Goal: Task Accomplishment & Management: Complete application form

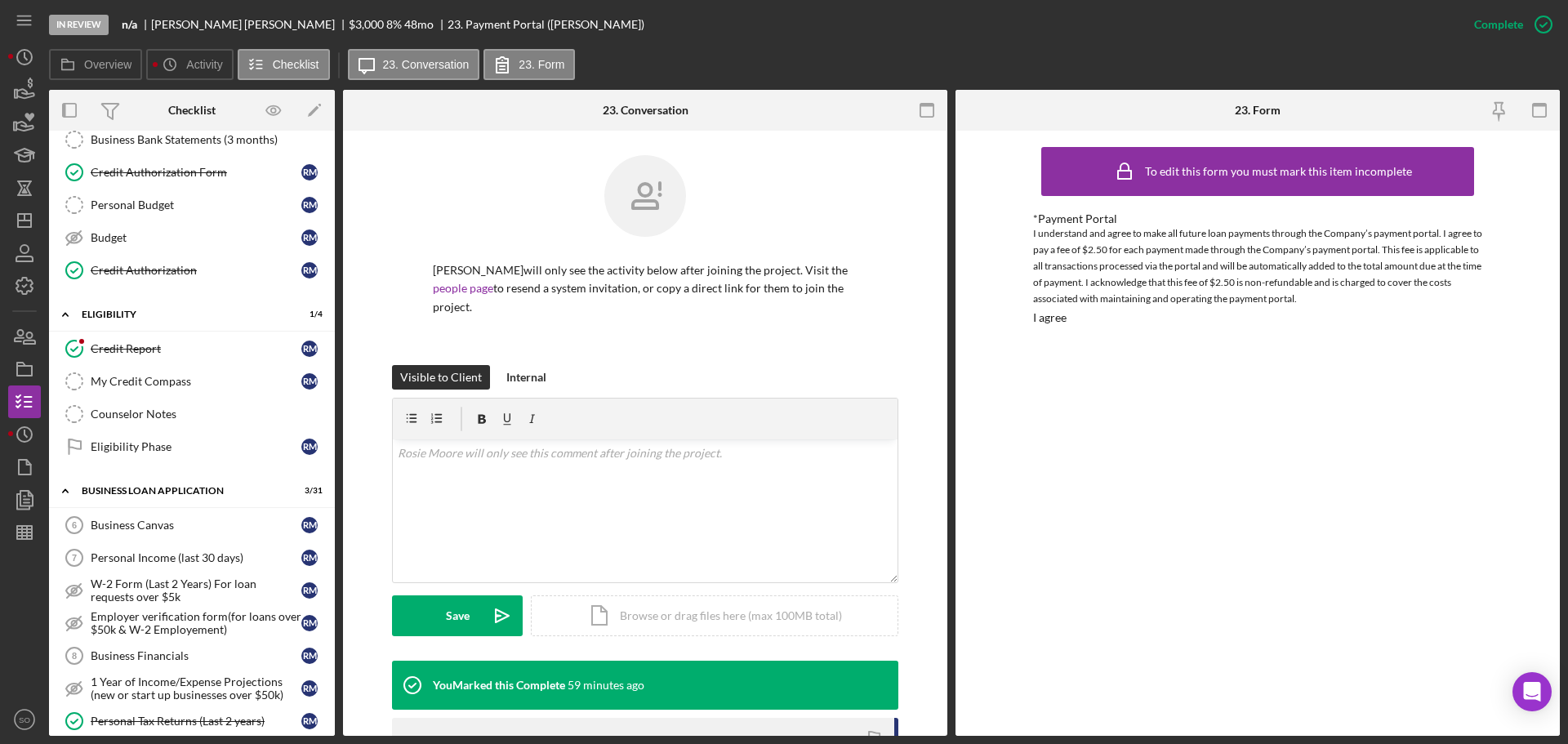
scroll to position [81, 0]
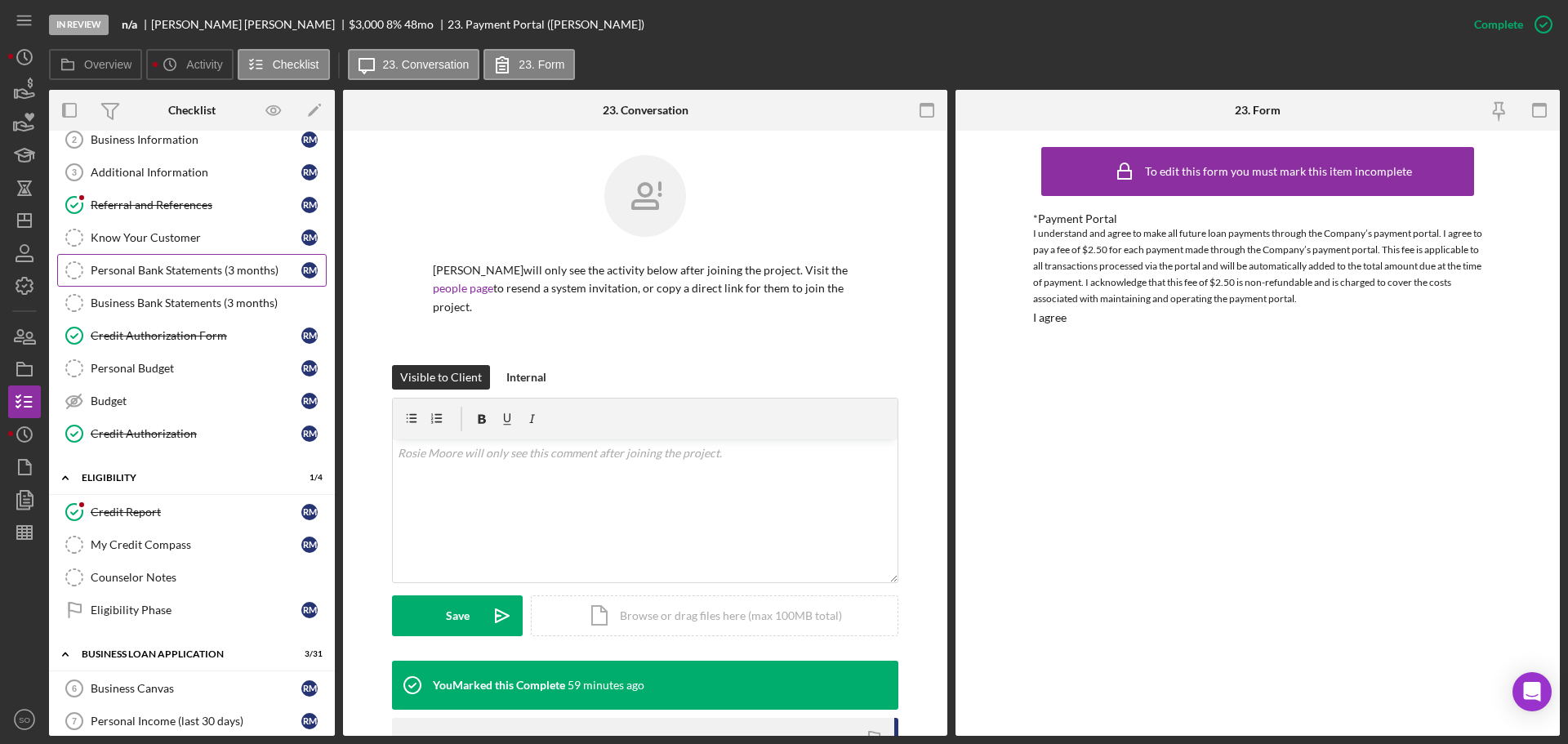
click at [209, 273] on div "Personal Bank Statements (3 months)" at bounding box center [196, 270] width 211 height 13
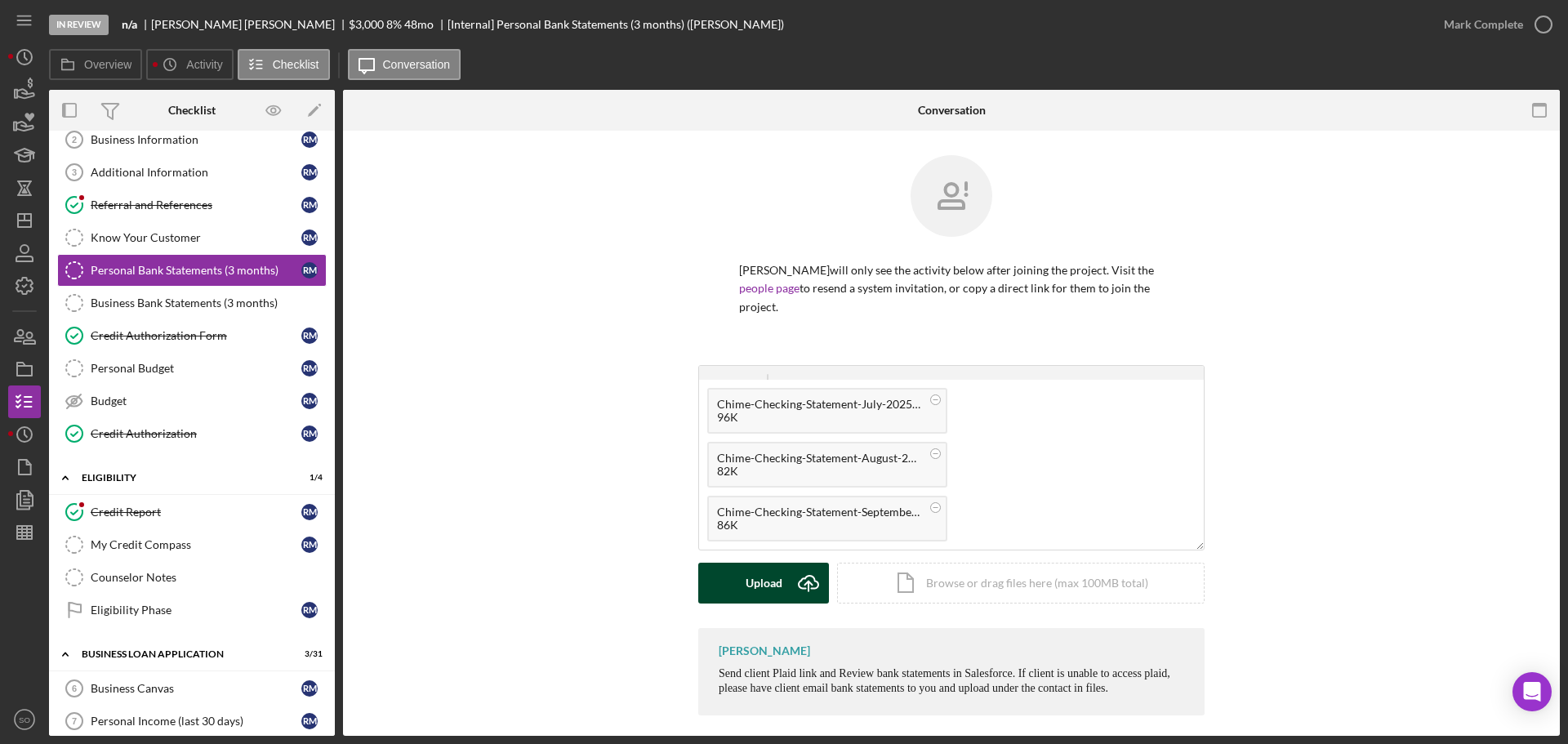
click at [772, 562] on div "Upload" at bounding box center [764, 582] width 36 height 41
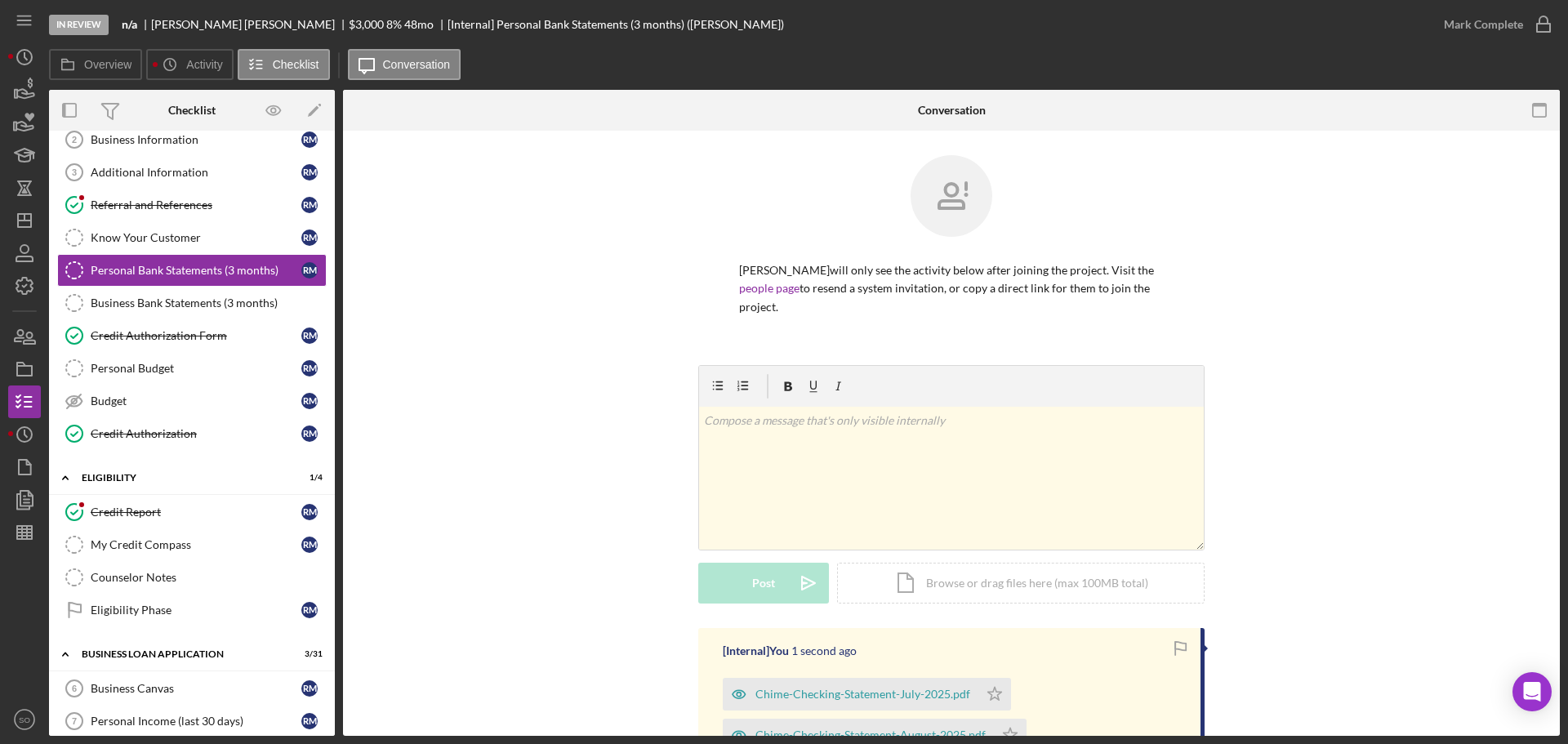
scroll to position [227, 0]
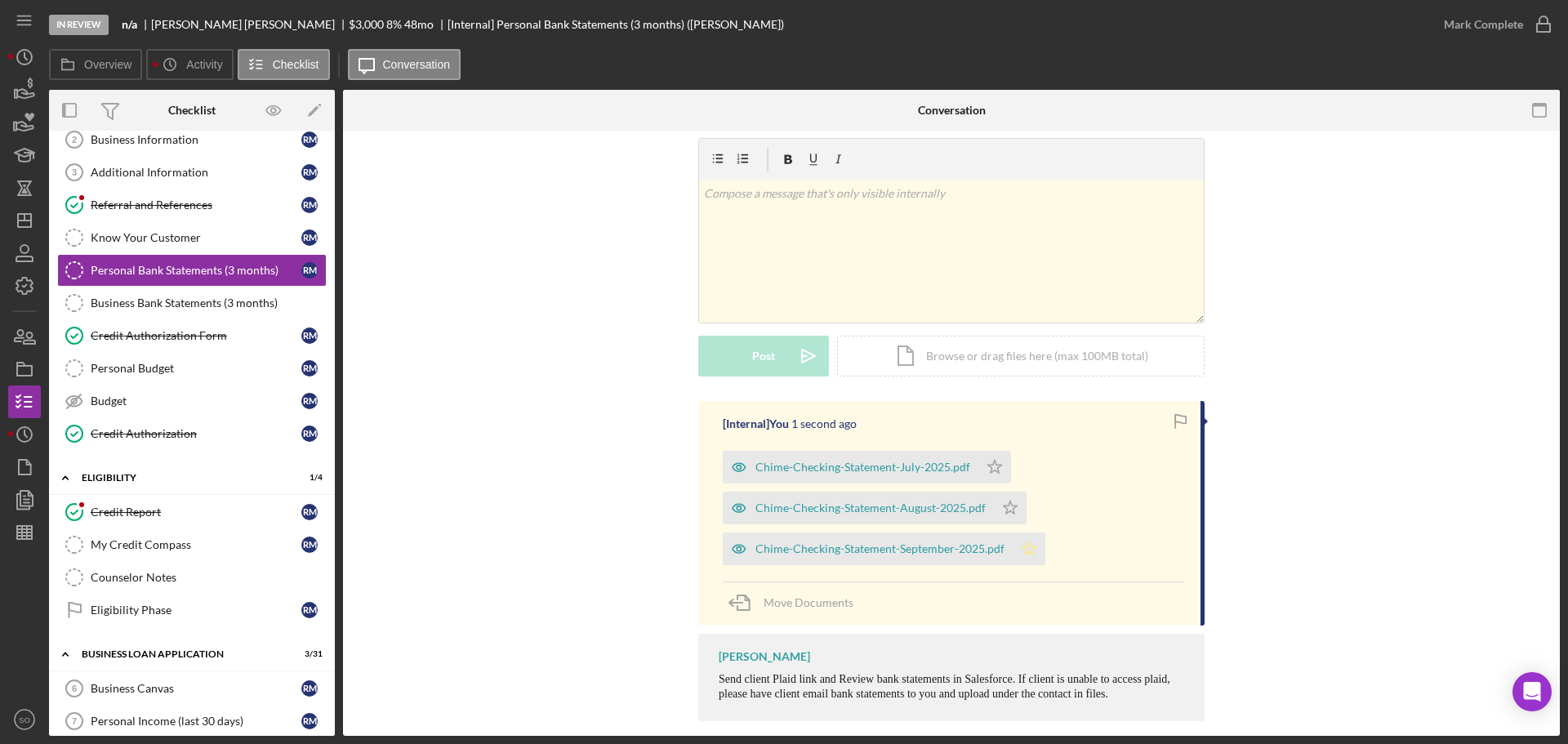
click at [1023, 542] on polygon "button" at bounding box center [1030, 548] width 14 height 13
click at [1469, 35] on div "Mark Complete" at bounding box center [1484, 24] width 80 height 33
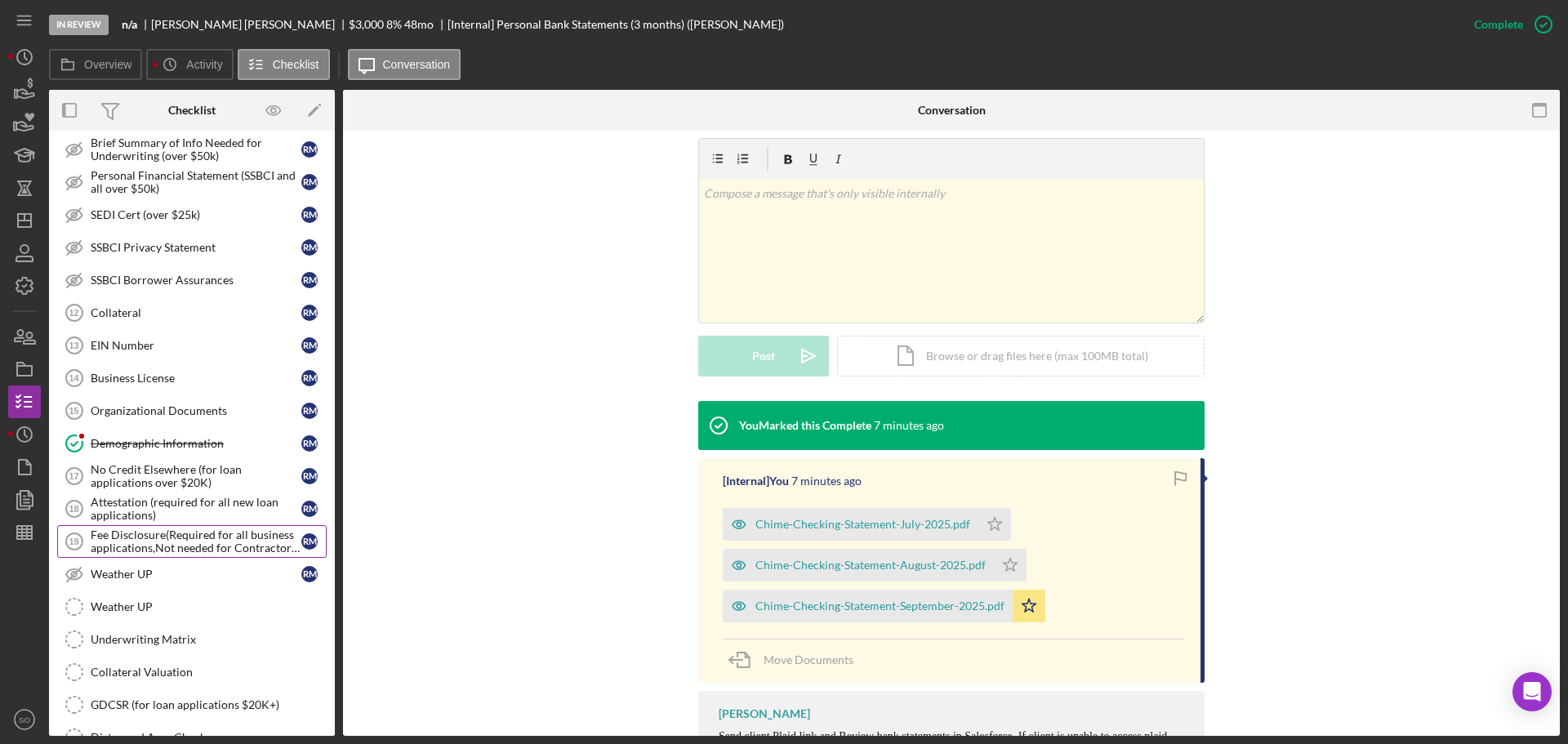
scroll to position [1061, 0]
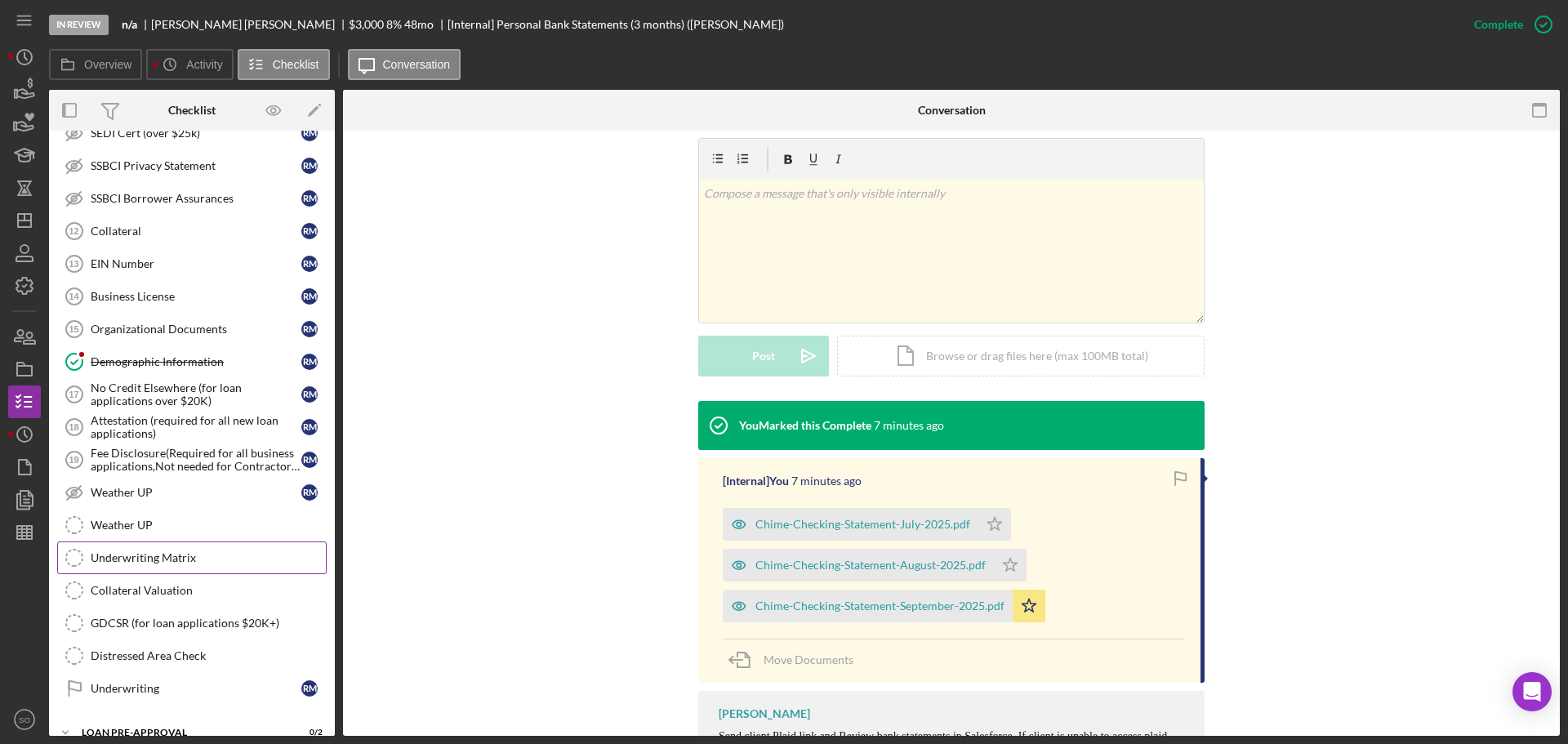
click at [216, 572] on link "Underwriting Matrix Underwriting Matrix" at bounding box center [191, 558] width 269 height 33
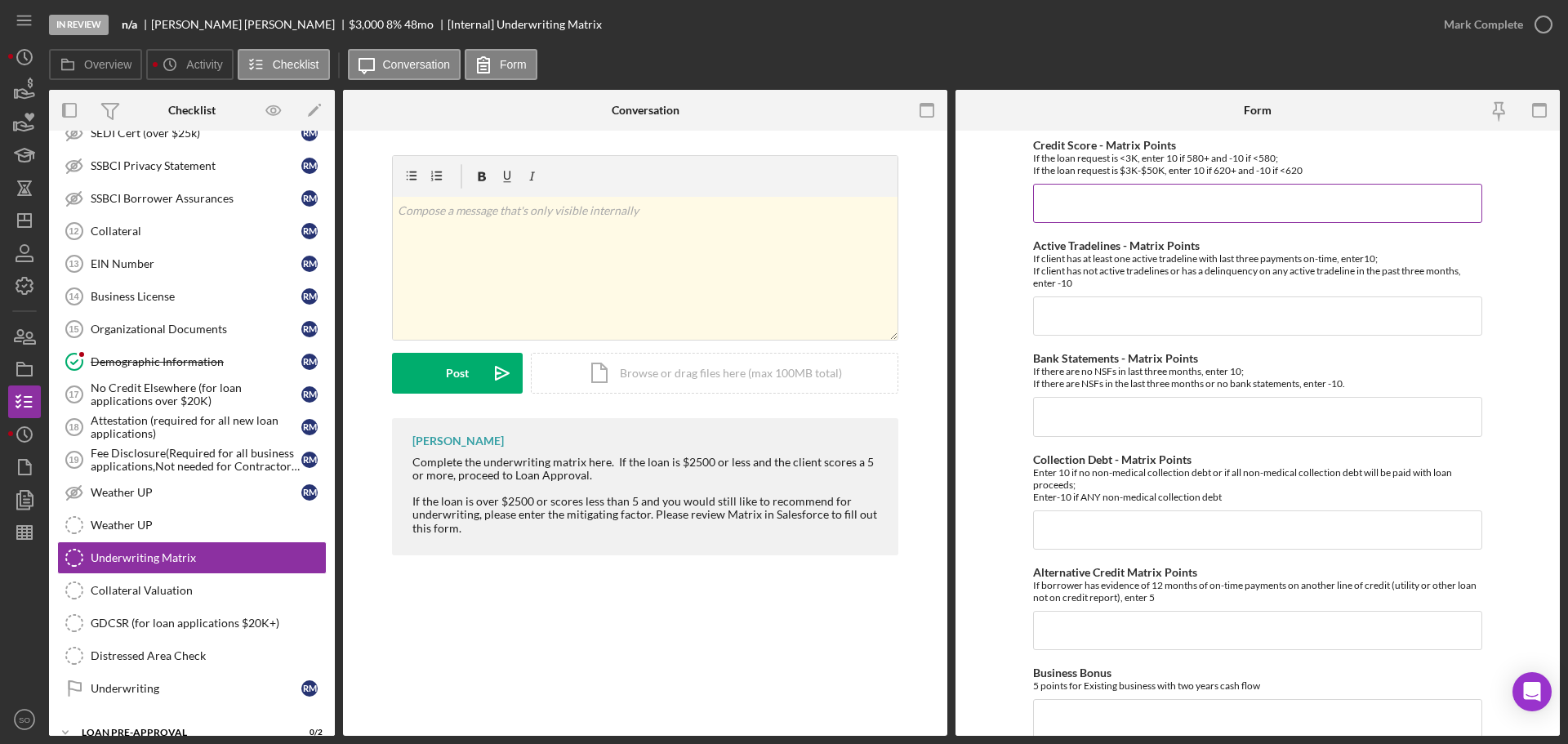
click at [1155, 204] on input "Credit Score - Matrix Points" at bounding box center [1257, 202] width 449 height 39
type input "-10"
click at [1047, 303] on input "Active Tradelines - Matrix Points" at bounding box center [1257, 316] width 449 height 39
click at [1092, 414] on input "Bank Statements - Matrix Points" at bounding box center [1257, 416] width 449 height 39
type input "10"
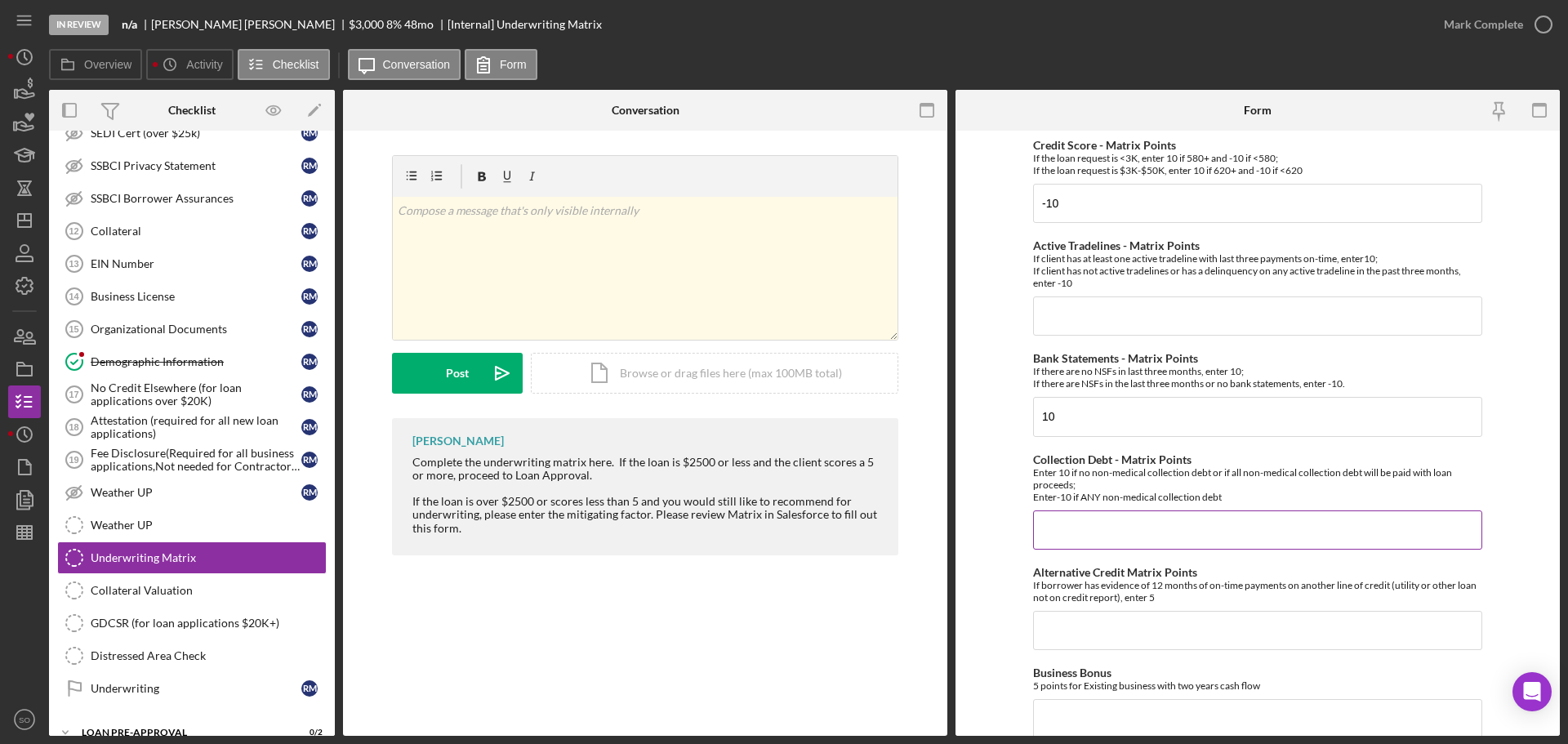
click at [1152, 520] on input "Collection Debt - Matrix Points" at bounding box center [1257, 529] width 449 height 39
type input "-10"
click at [1105, 324] on input "Active Tradelines - Matrix Points" at bounding box center [1257, 316] width 449 height 39
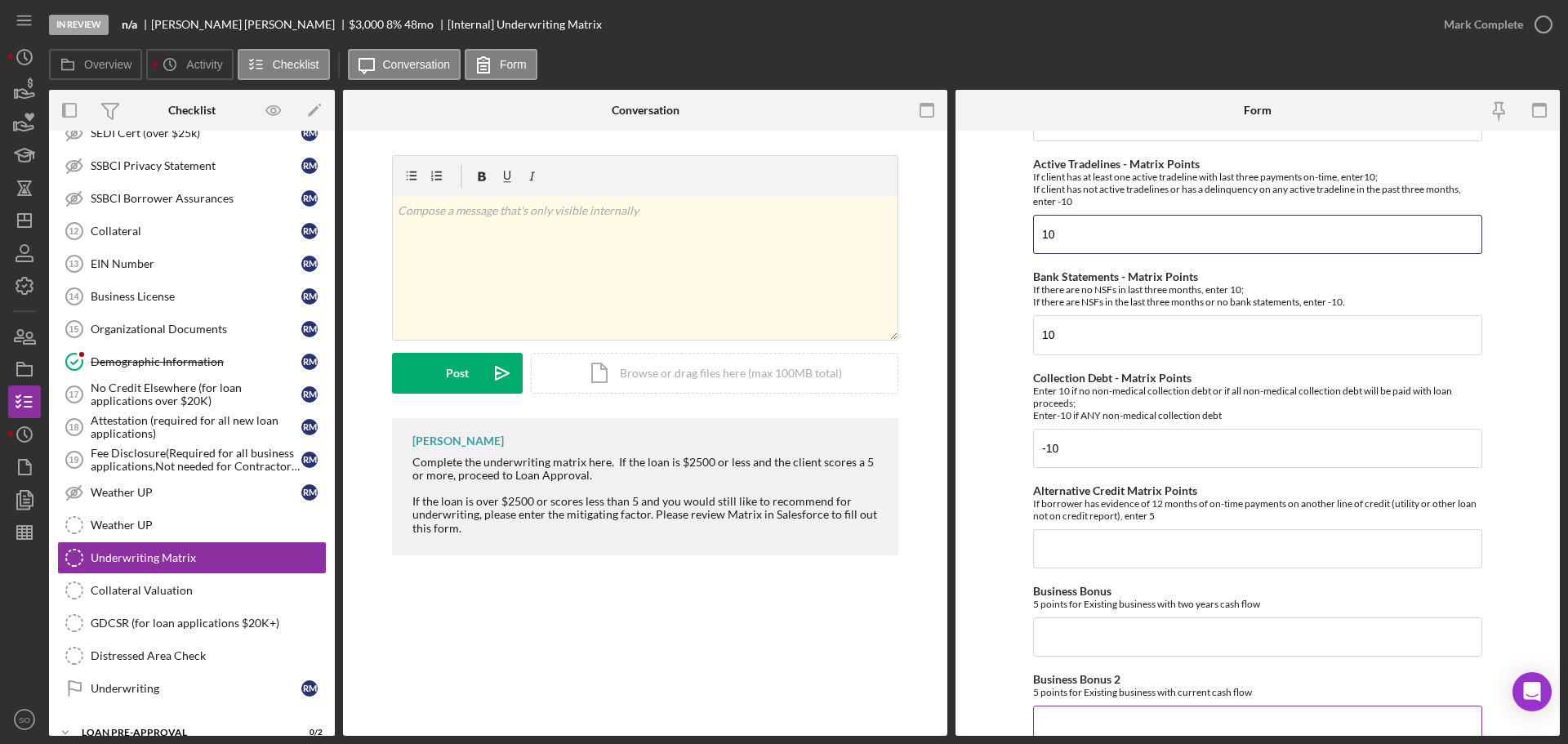
scroll to position [327, 0]
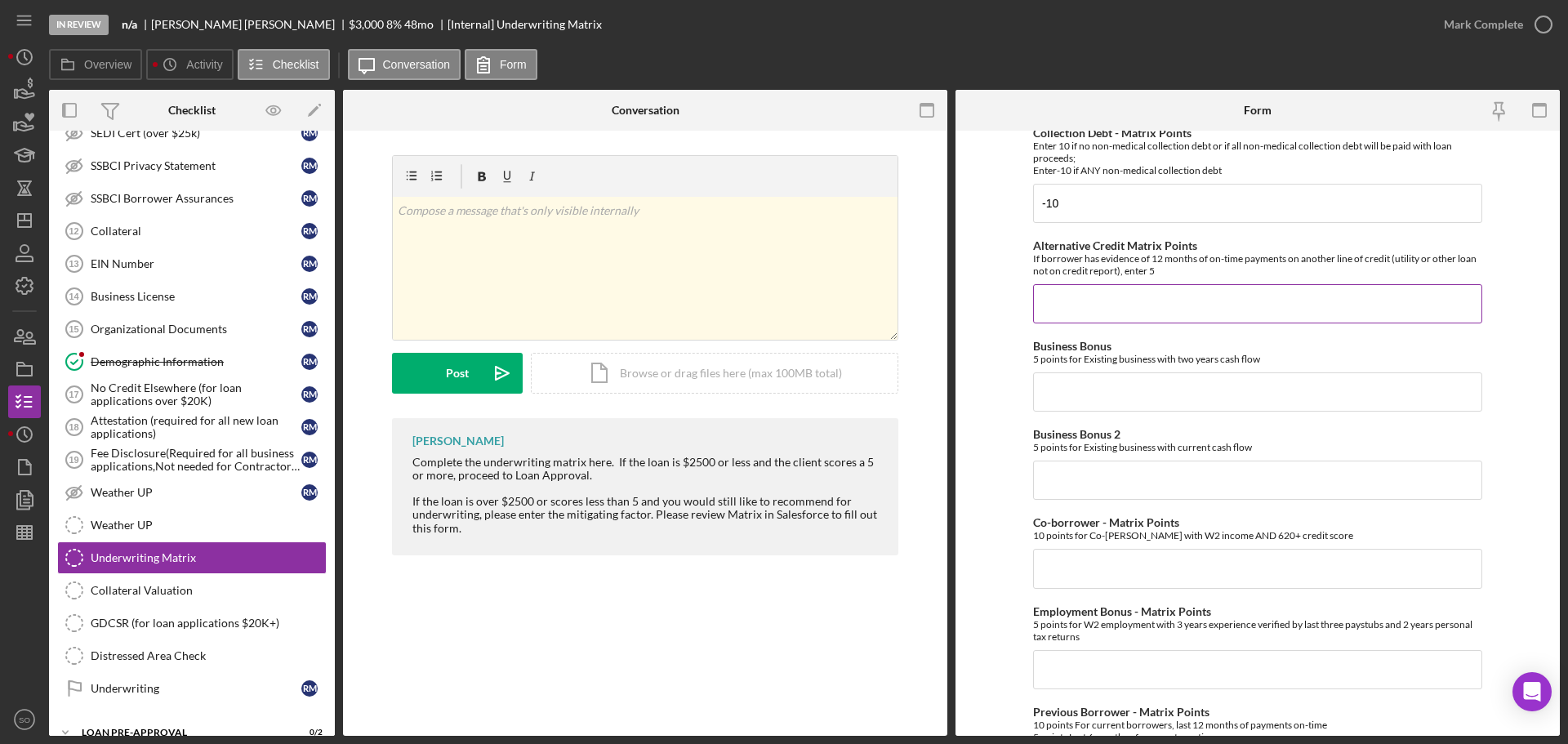
type input "10"
click at [1080, 309] on input "Alternative Credit Matrix Points" at bounding box center [1257, 303] width 449 height 39
type input "0"
click at [1095, 403] on input "Business Bonus" at bounding box center [1257, 391] width 449 height 39
type input "0"
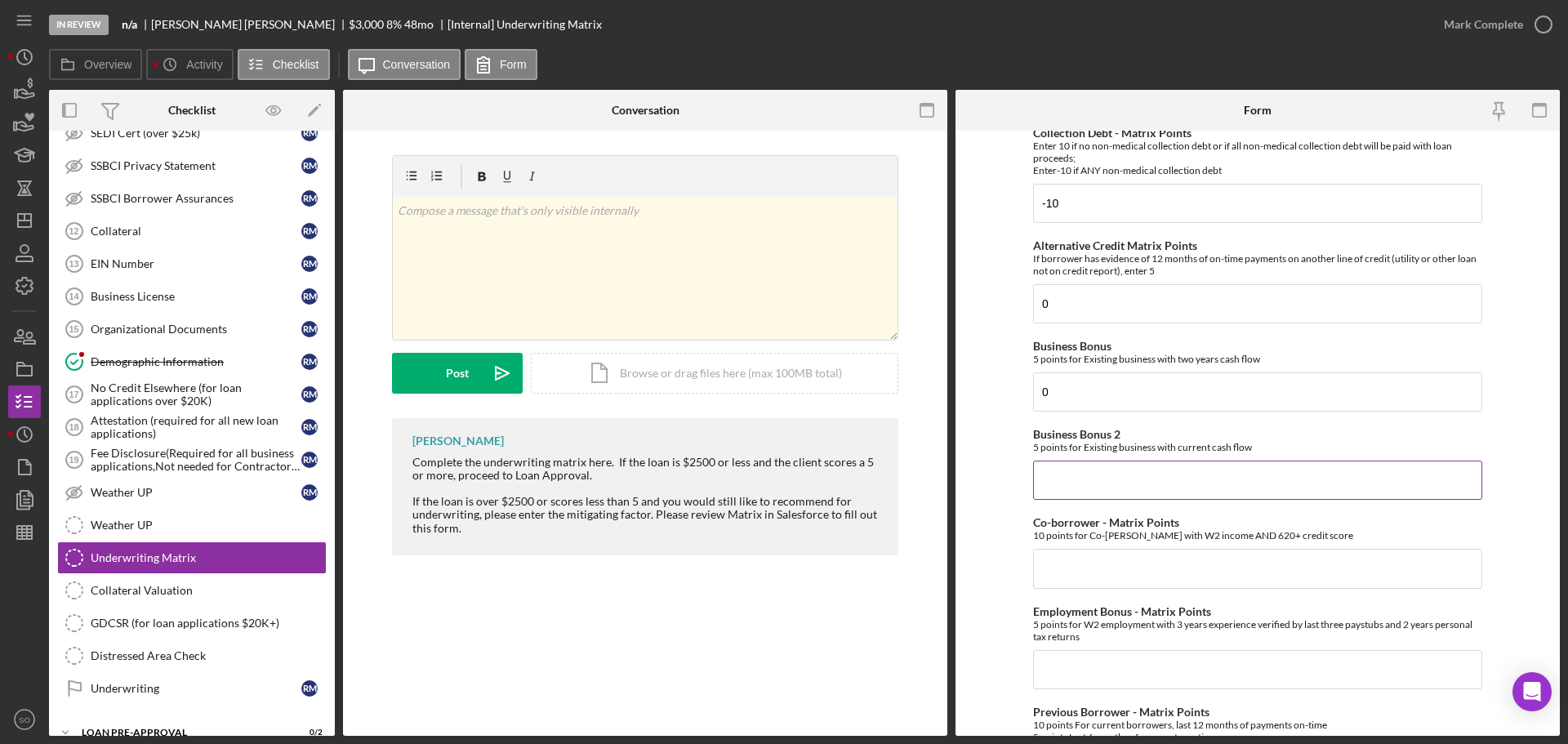
click at [1086, 461] on input "Business Bonus 2" at bounding box center [1257, 479] width 449 height 39
type input "0"
click at [1113, 560] on input "Co-borrower - Matrix Points" at bounding box center [1257, 568] width 449 height 39
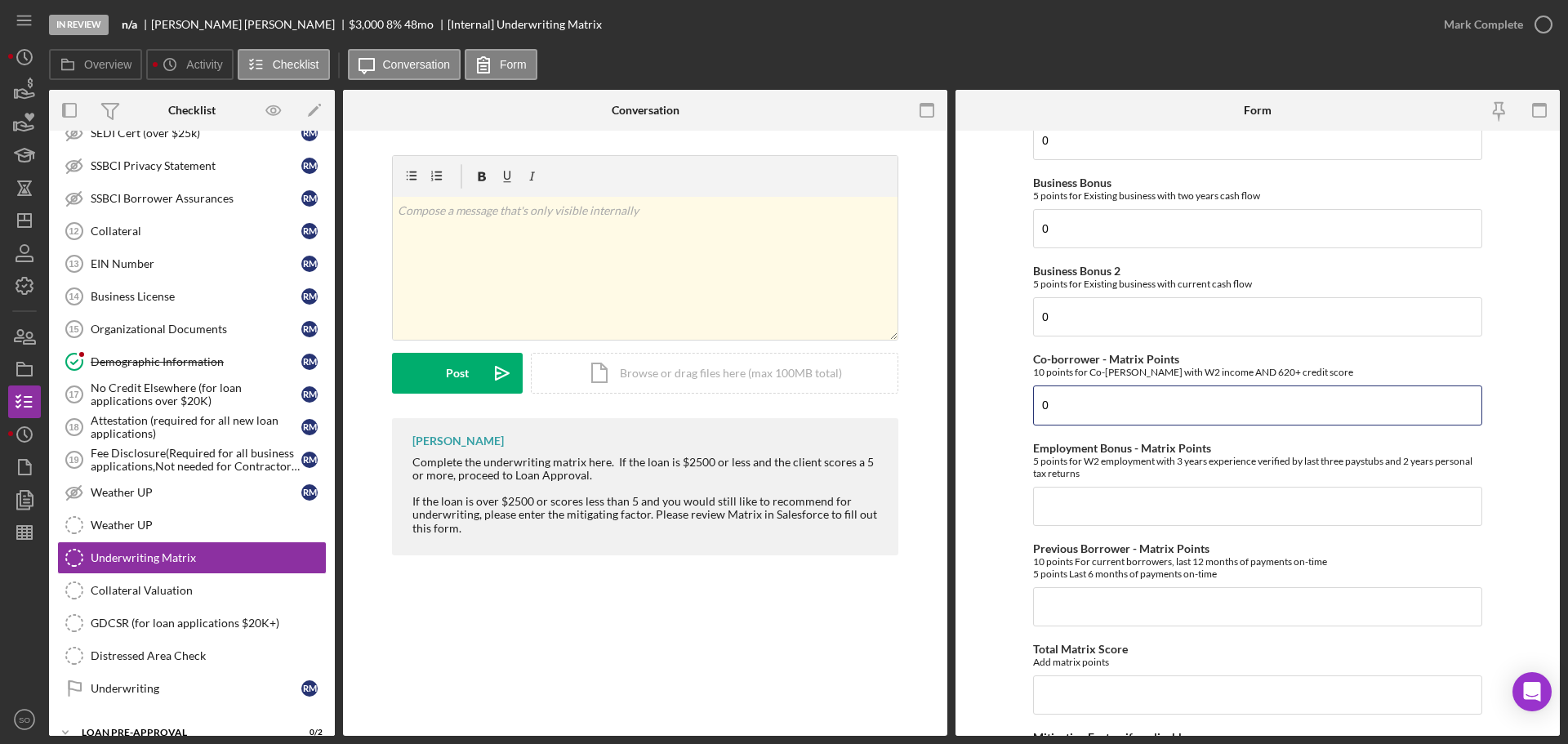
type input "0"
drag, startPoint x: 1092, startPoint y: 526, endPoint x: 1103, endPoint y: 557, distance: 32.9
click at [1091, 527] on div "Credit Score - Matrix Points If the loan request is <3K, enter 10 if 580+ and -…" at bounding box center [1257, 323] width 449 height 1349
click at [1116, 596] on input "Previous Borrower - Matrix Points" at bounding box center [1257, 606] width 449 height 39
type input "0"
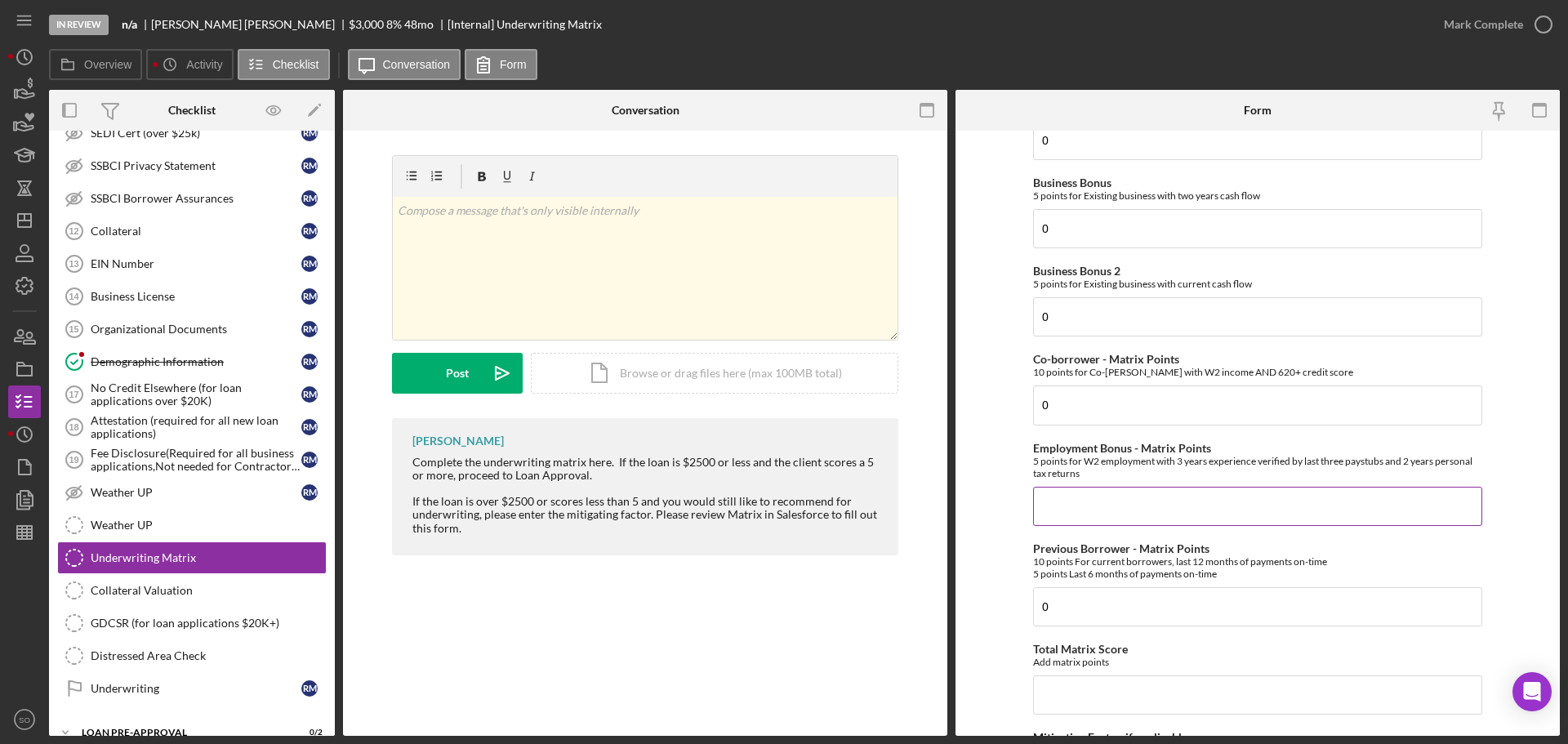
click at [1067, 505] on input "Employment Bonus - Matrix Points" at bounding box center [1257, 506] width 449 height 39
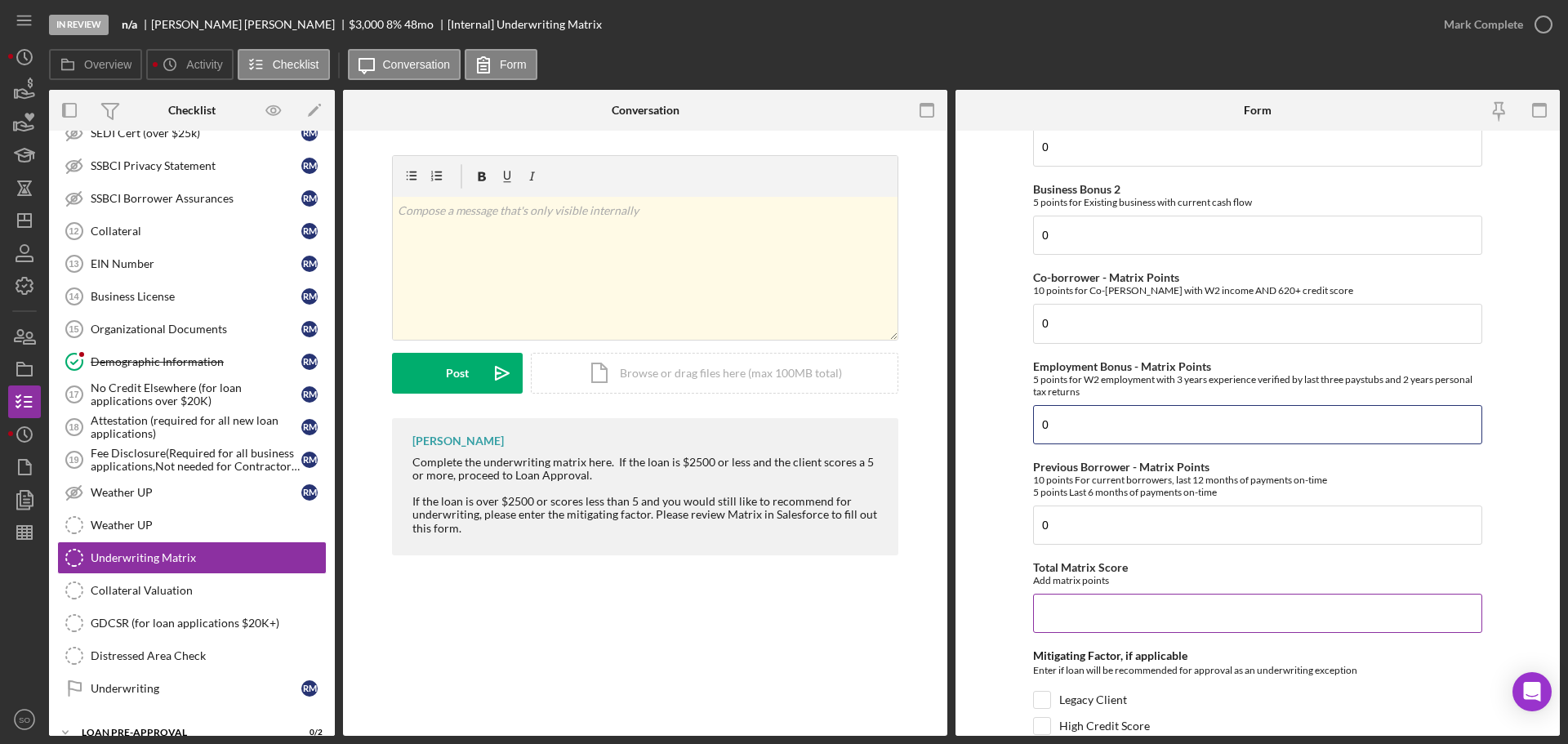
type input "0"
click at [1130, 606] on input "Total Matrix Score" at bounding box center [1257, 613] width 449 height 39
type input "0"
click at [1008, 537] on form "Credit Score - Matrix Points If the loan request is <3K, enter 10 if 580+ and -…" at bounding box center [1257, 433] width 604 height 605
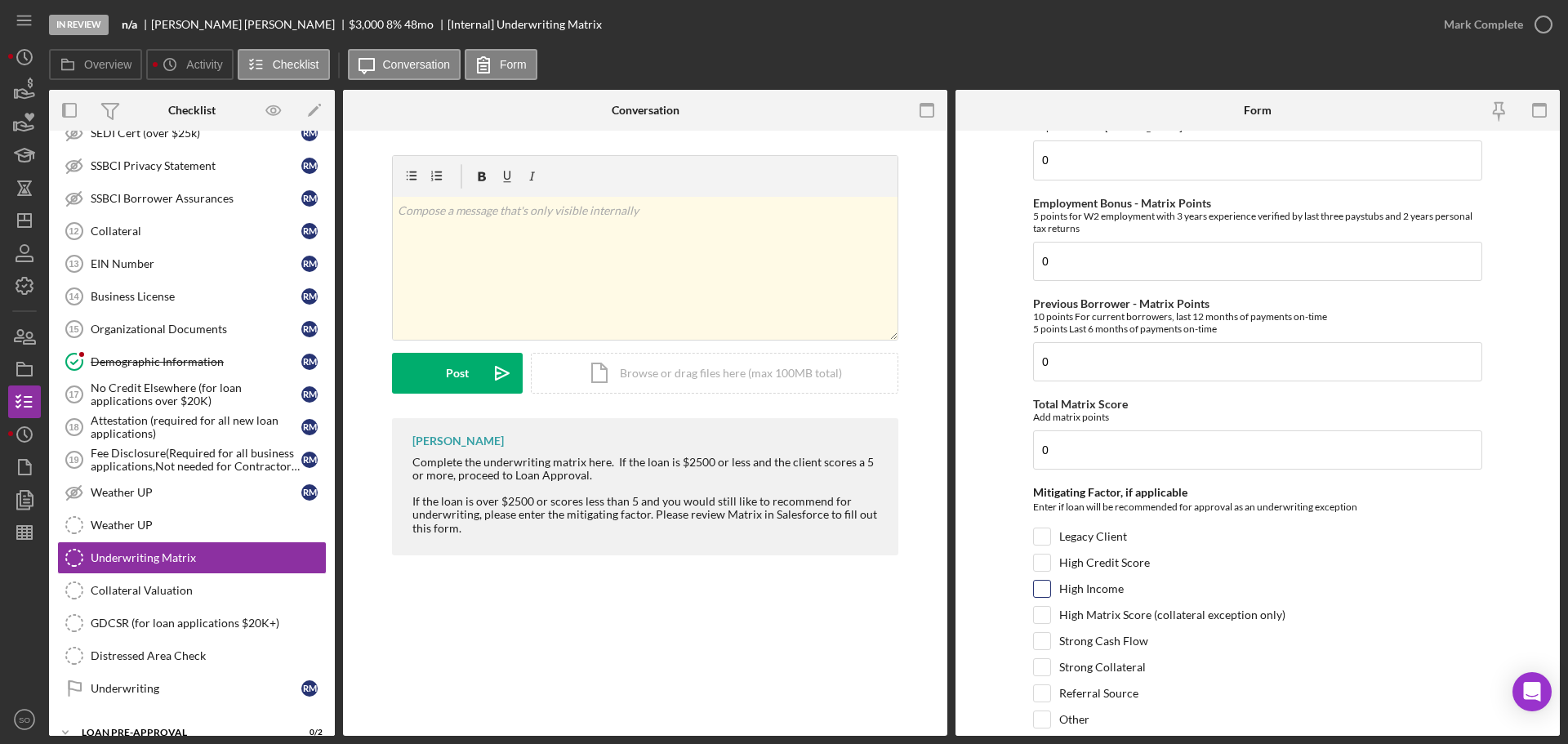
scroll to position [795, 0]
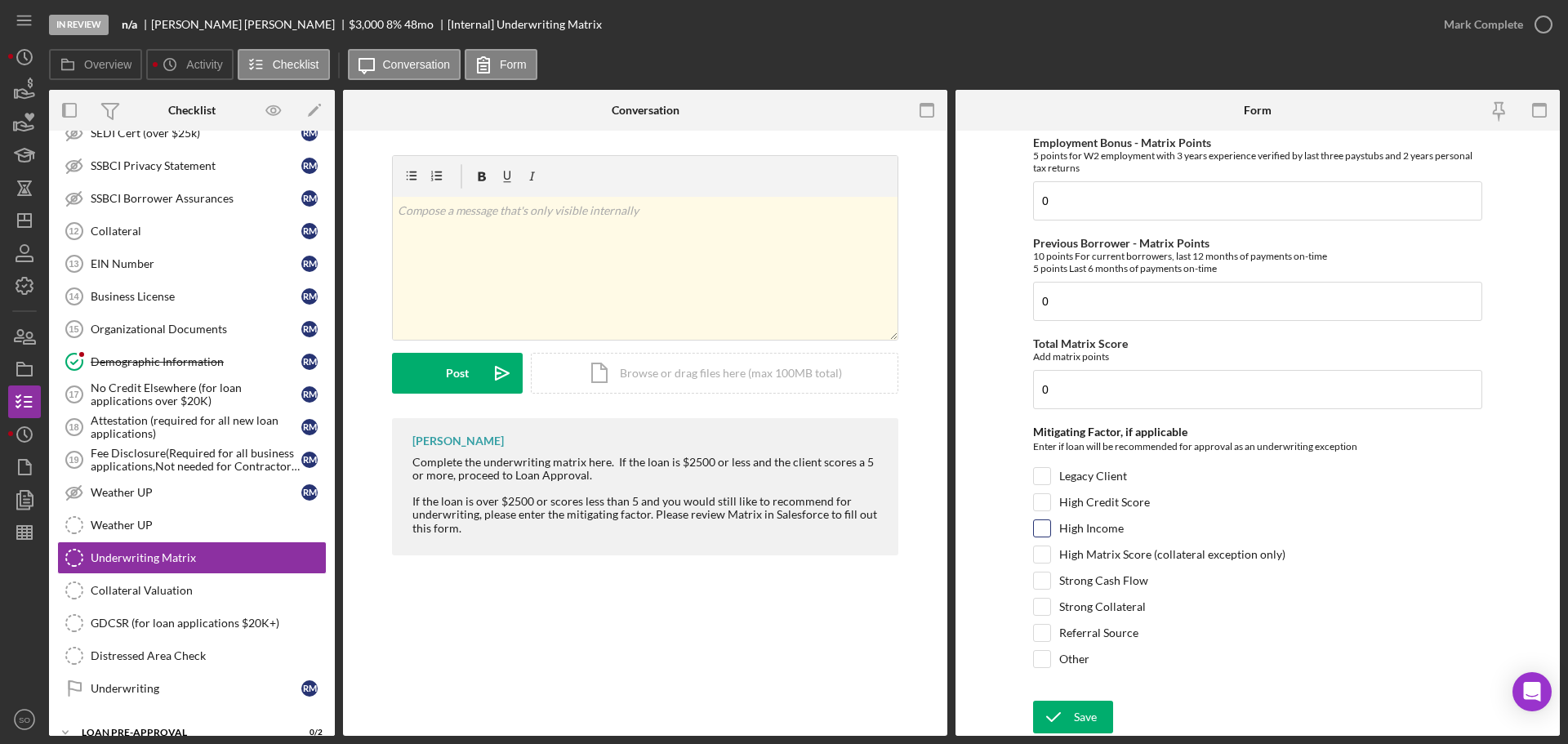
click at [1041, 529] on input "High Income" at bounding box center [1042, 528] width 16 height 16
checkbox input "true"
click at [1039, 635] on input "Referral Source" at bounding box center [1042, 632] width 16 height 16
checkbox input "true"
click at [1074, 727] on div "Save" at bounding box center [1085, 717] width 22 height 33
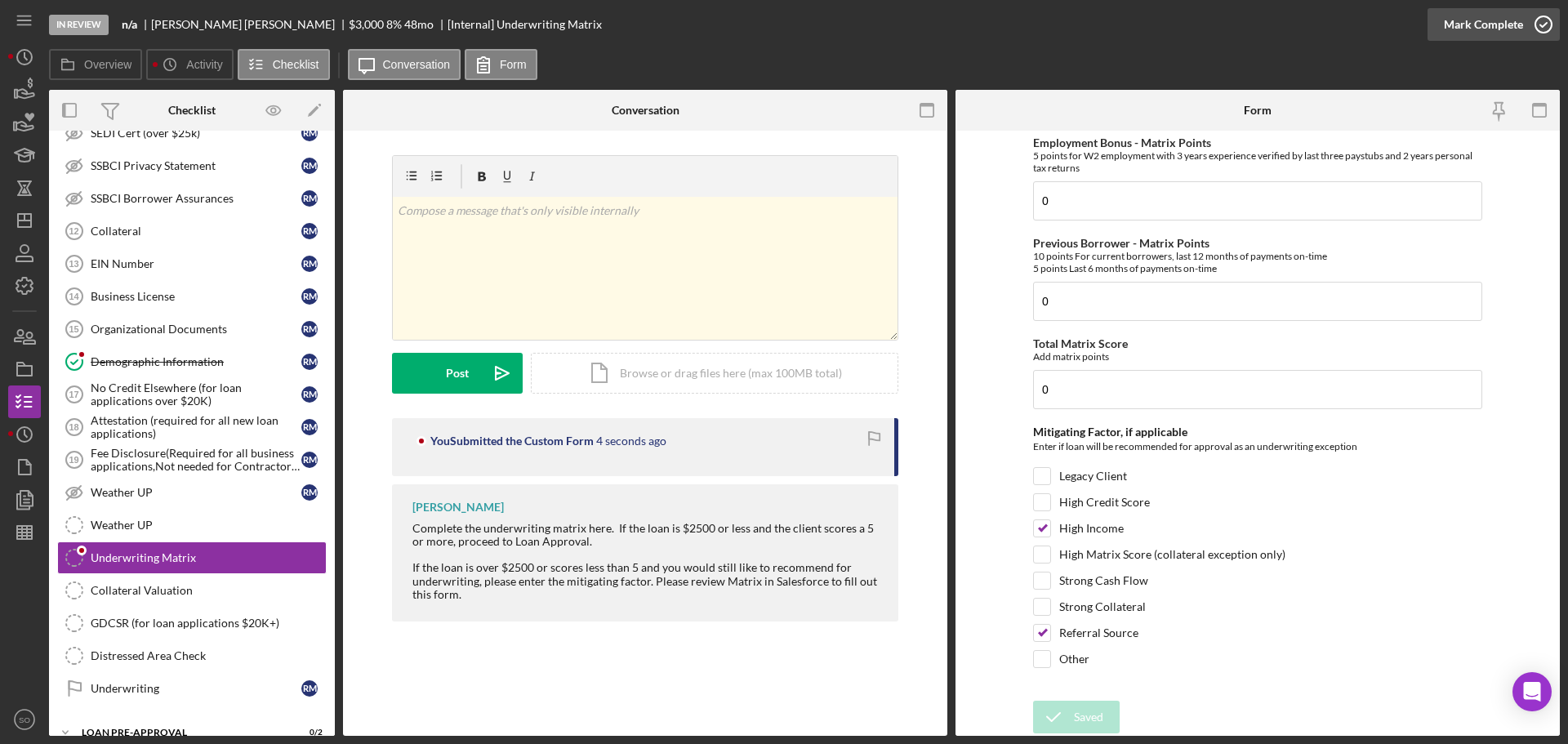
click at [1475, 29] on div "Mark Complete" at bounding box center [1484, 24] width 80 height 33
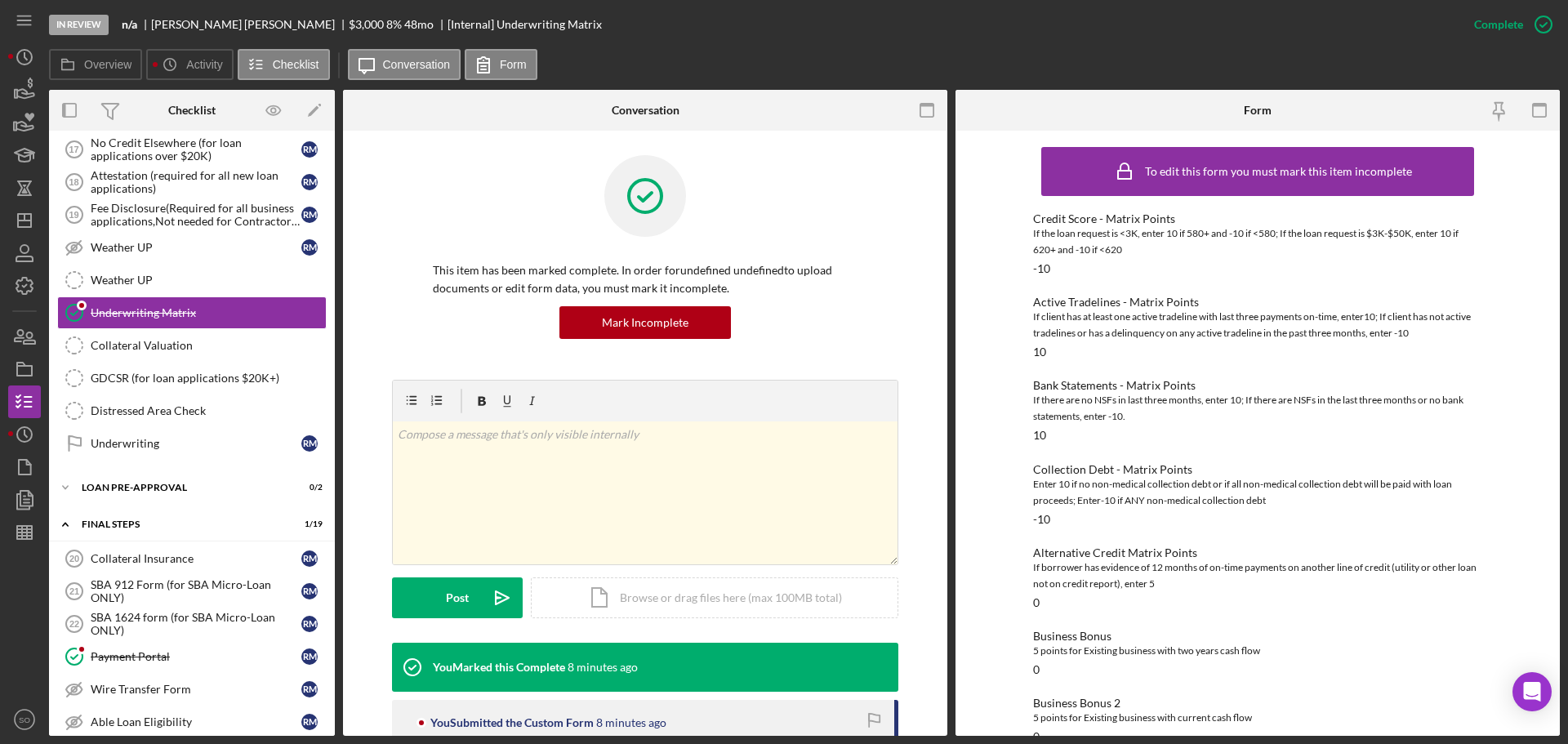
scroll to position [1388, 0]
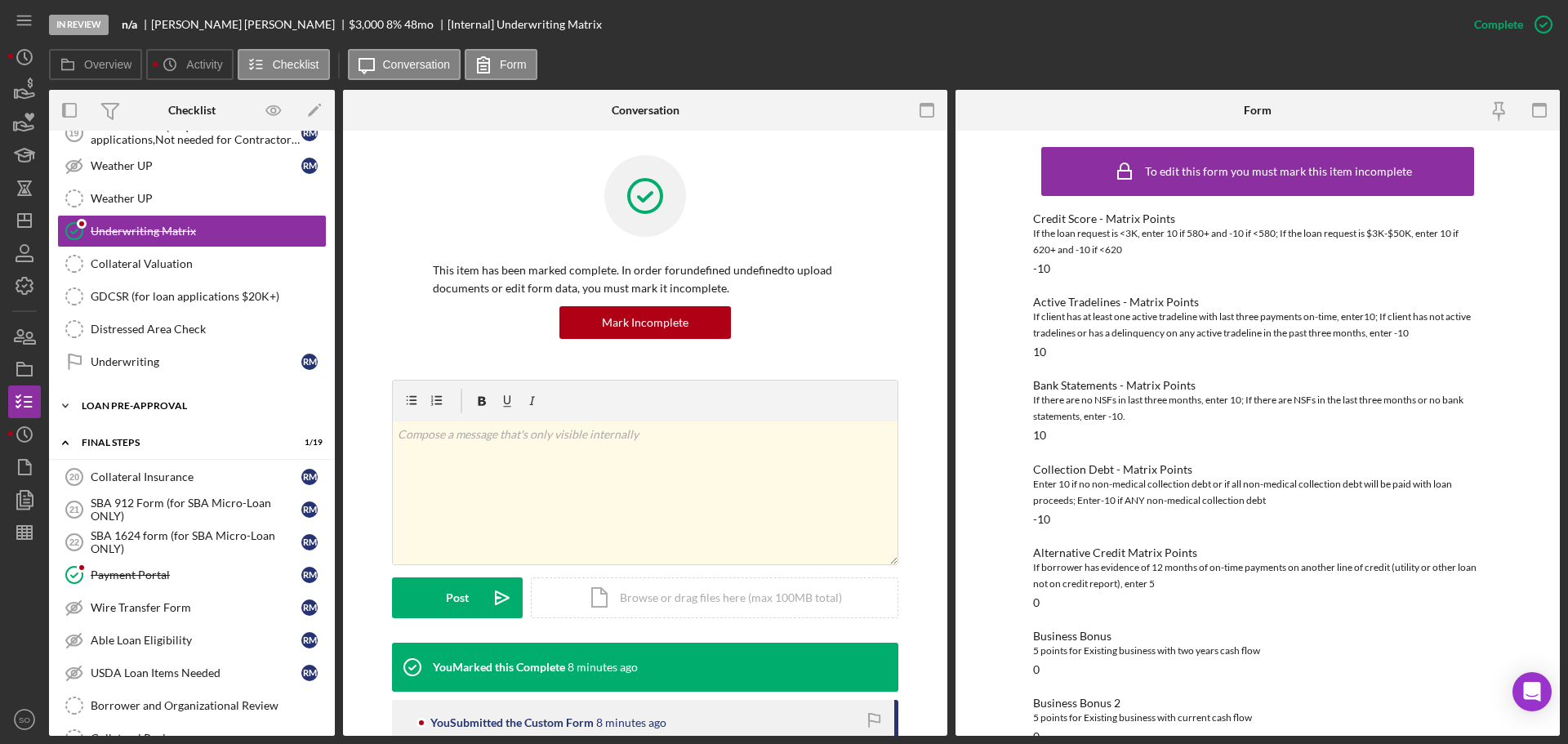
click at [209, 401] on div "LOAN PRE-APPROVAL" at bounding box center [197, 405] width 233 height 10
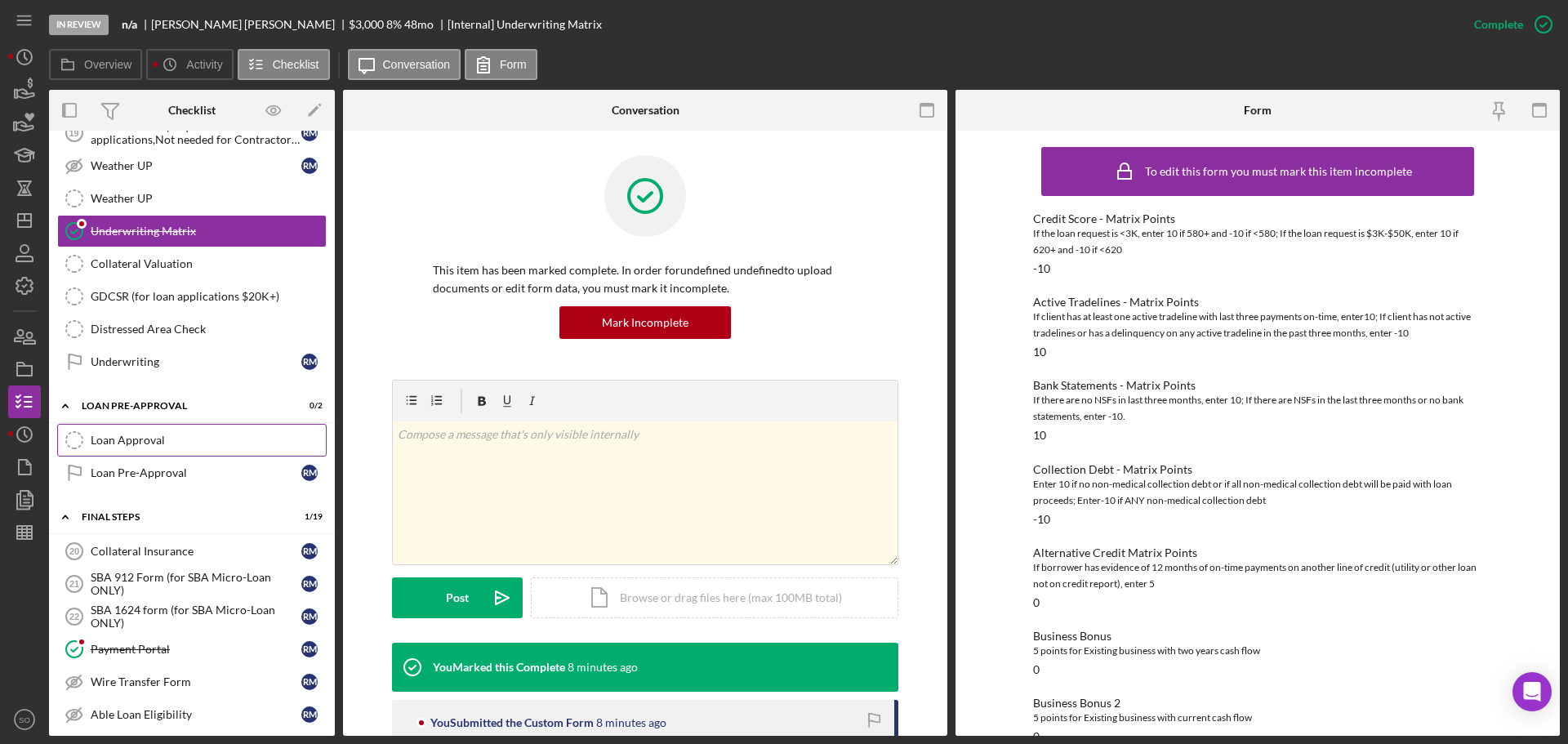
click at [181, 440] on div "Loan Approval" at bounding box center [209, 439] width 235 height 13
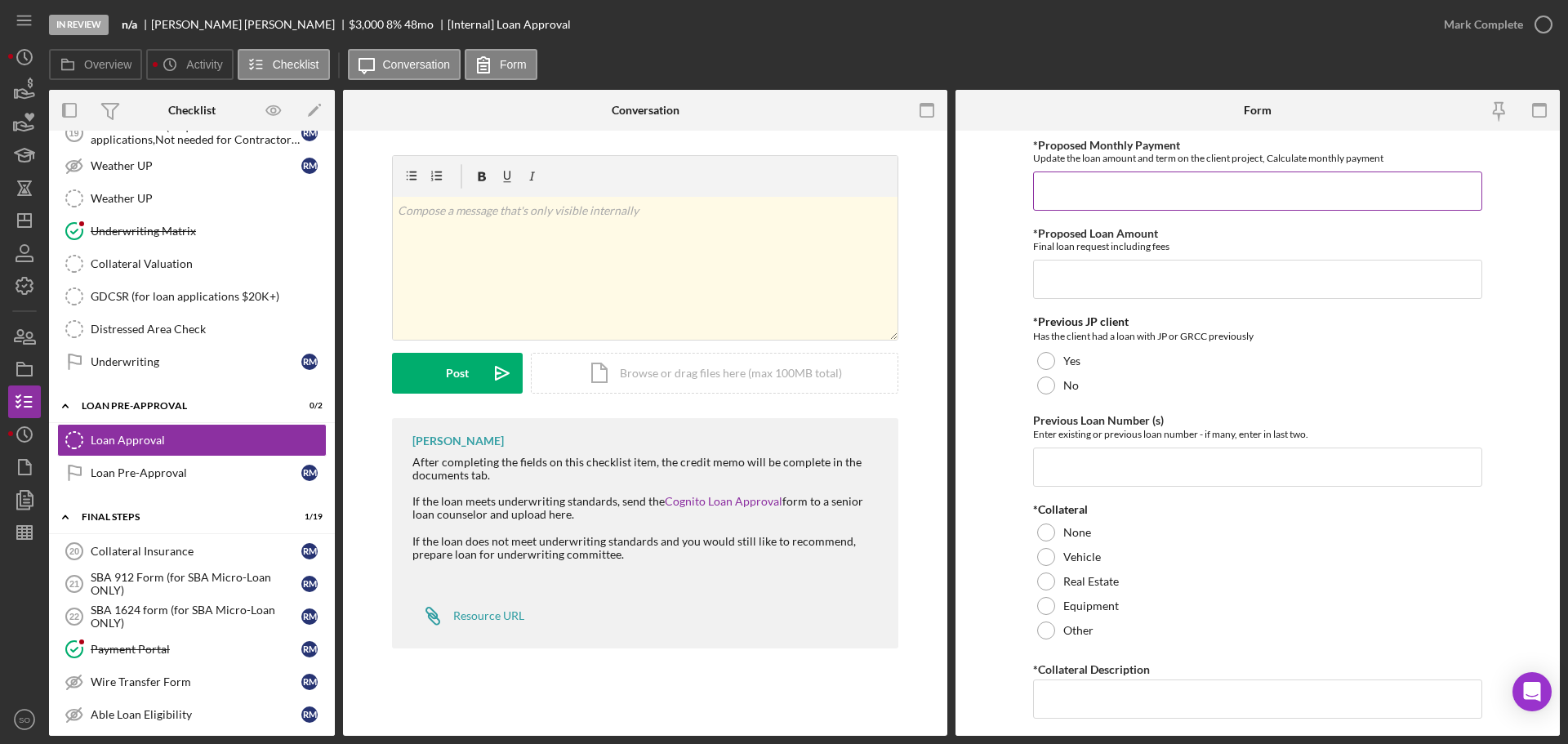
click at [1068, 183] on input "*Proposed Monthly Payment" at bounding box center [1257, 190] width 449 height 39
type input "$103"
click at [1062, 274] on input "*Proposed Loan Amount" at bounding box center [1257, 279] width 449 height 39
drag, startPoint x: 1092, startPoint y: 285, endPoint x: 821, endPoint y: 245, distance: 273.9
click at [829, 252] on div "Overview Internal Workflow Stage In Review Icon/Dropdown Arrow Archive (can una…" at bounding box center [805, 413] width 1511 height 646
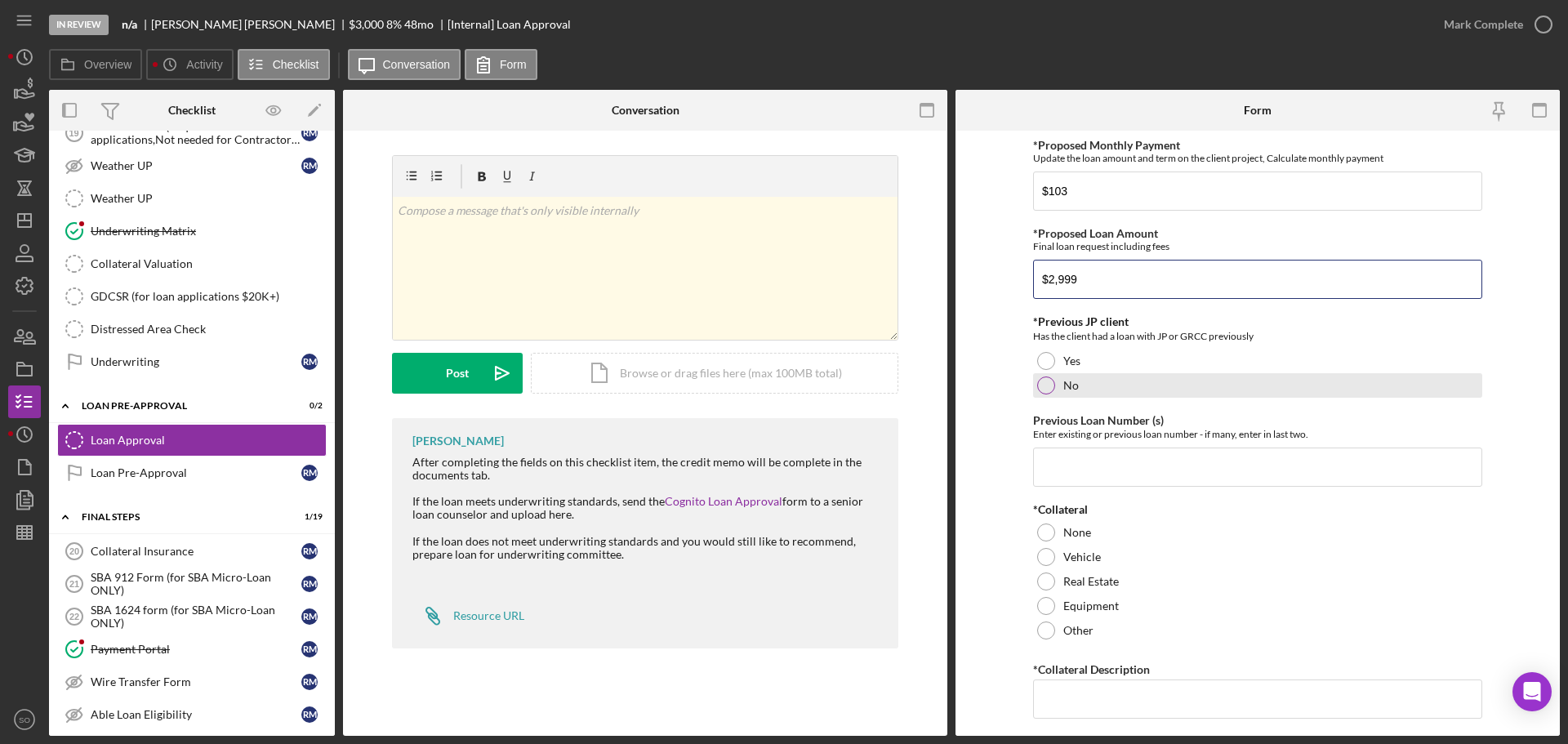
type input "$2,999"
click at [1051, 387] on div at bounding box center [1046, 385] width 18 height 18
click at [1061, 478] on input "Previous Loan Number (s)" at bounding box center [1257, 466] width 449 height 39
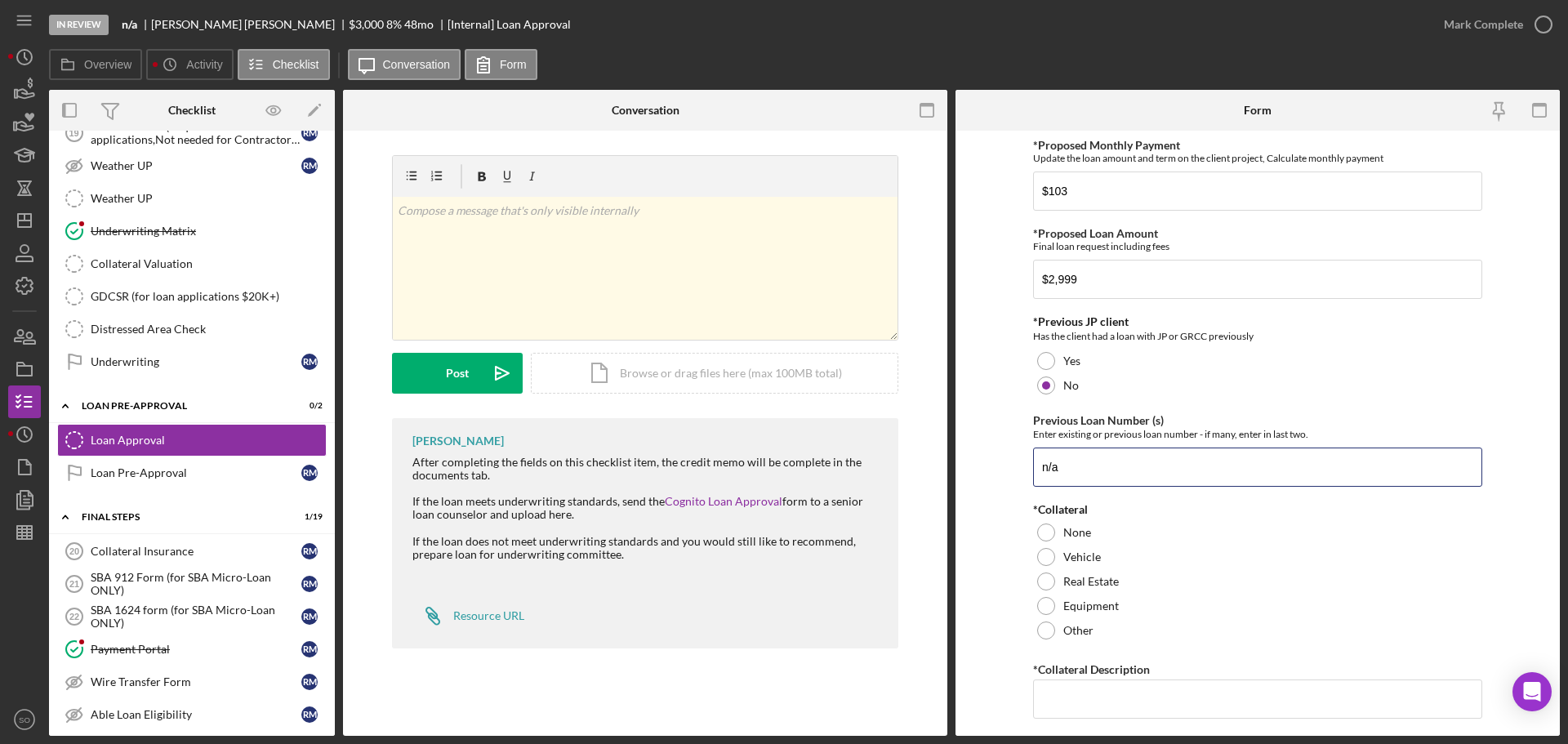
drag, startPoint x: 1064, startPoint y: 471, endPoint x: 947, endPoint y: 460, distance: 117.5
click at [906, 452] on div "Overview Internal Workflow Stage In Review Icon/Dropdown Arrow Archive (can una…" at bounding box center [805, 413] width 1511 height 646
type input "n/a"
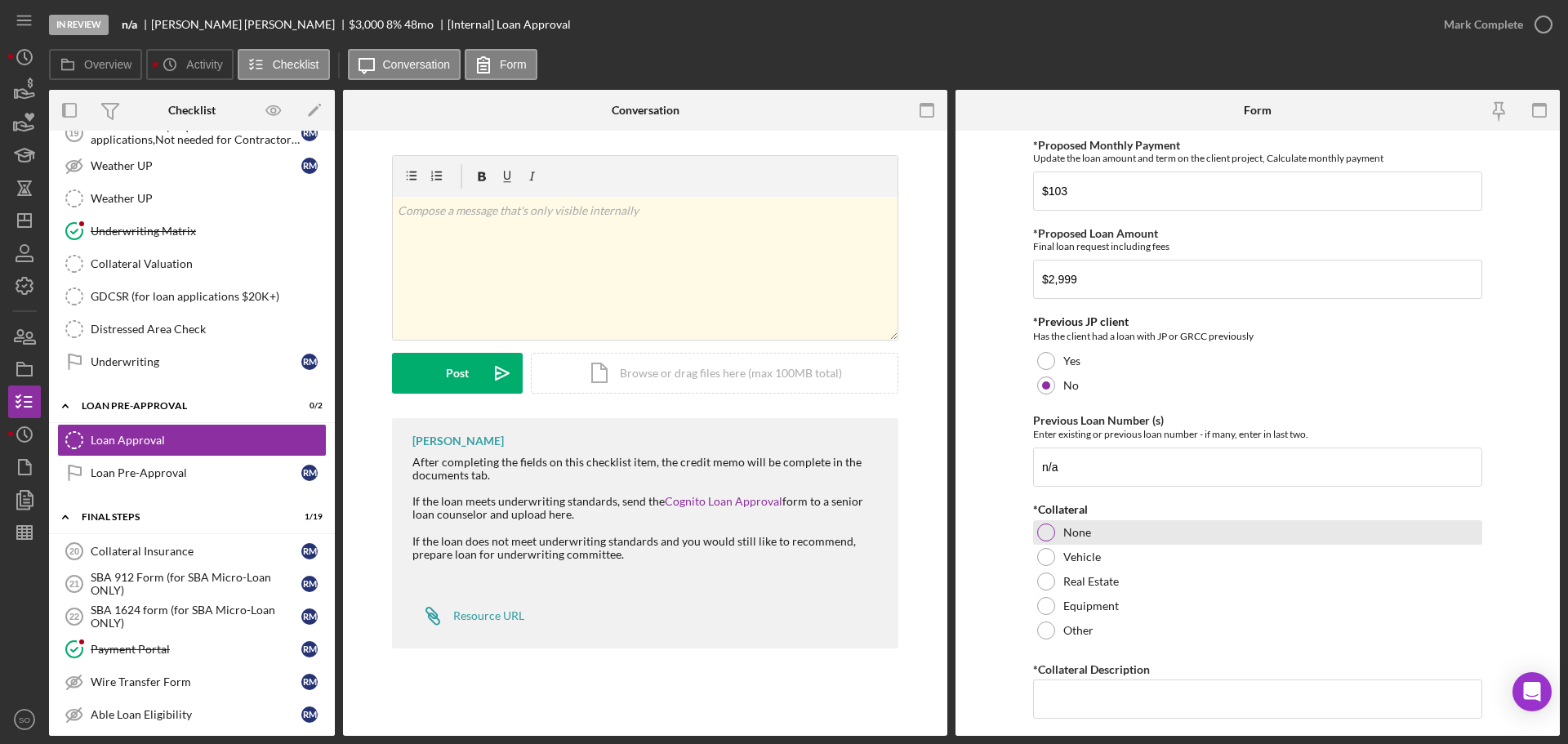
click at [1056, 530] on div "None" at bounding box center [1257, 532] width 449 height 24
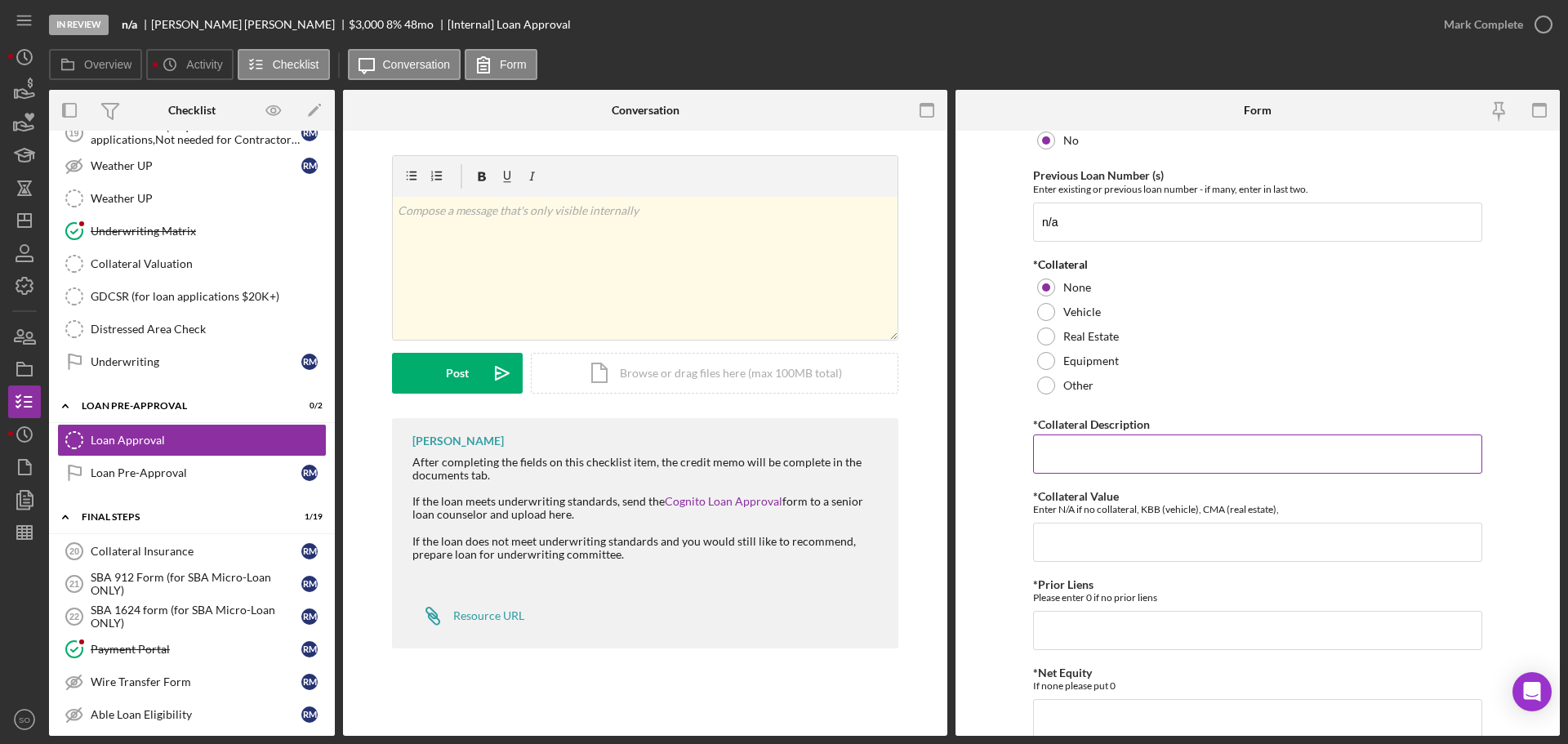
paste input "n/a"
type input "n/a"
click at [1083, 539] on input "*Collateral Value" at bounding box center [1257, 542] width 449 height 39
type input "0"
click at [1088, 638] on input "*Prior Liens" at bounding box center [1257, 630] width 449 height 39
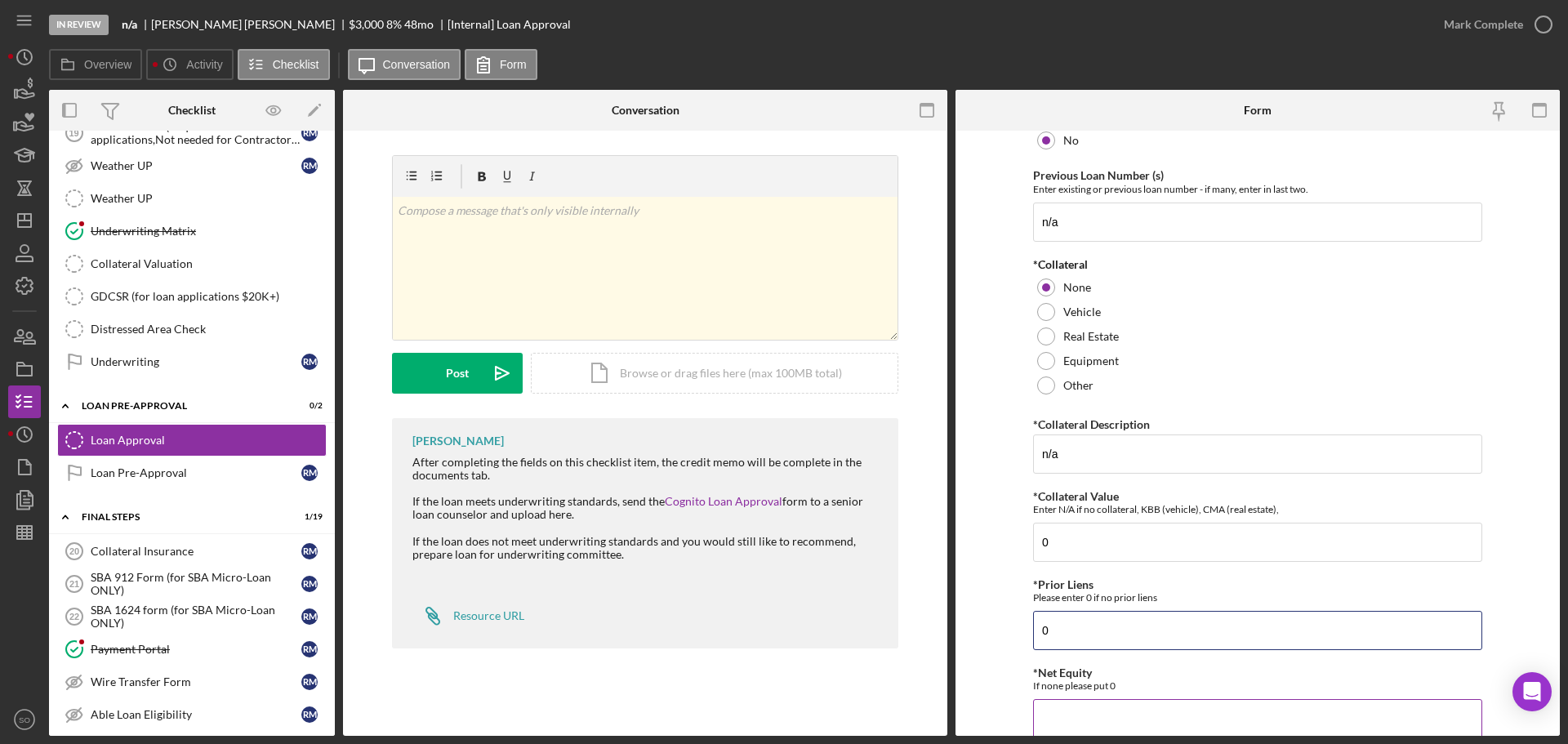
scroll to position [327, 0]
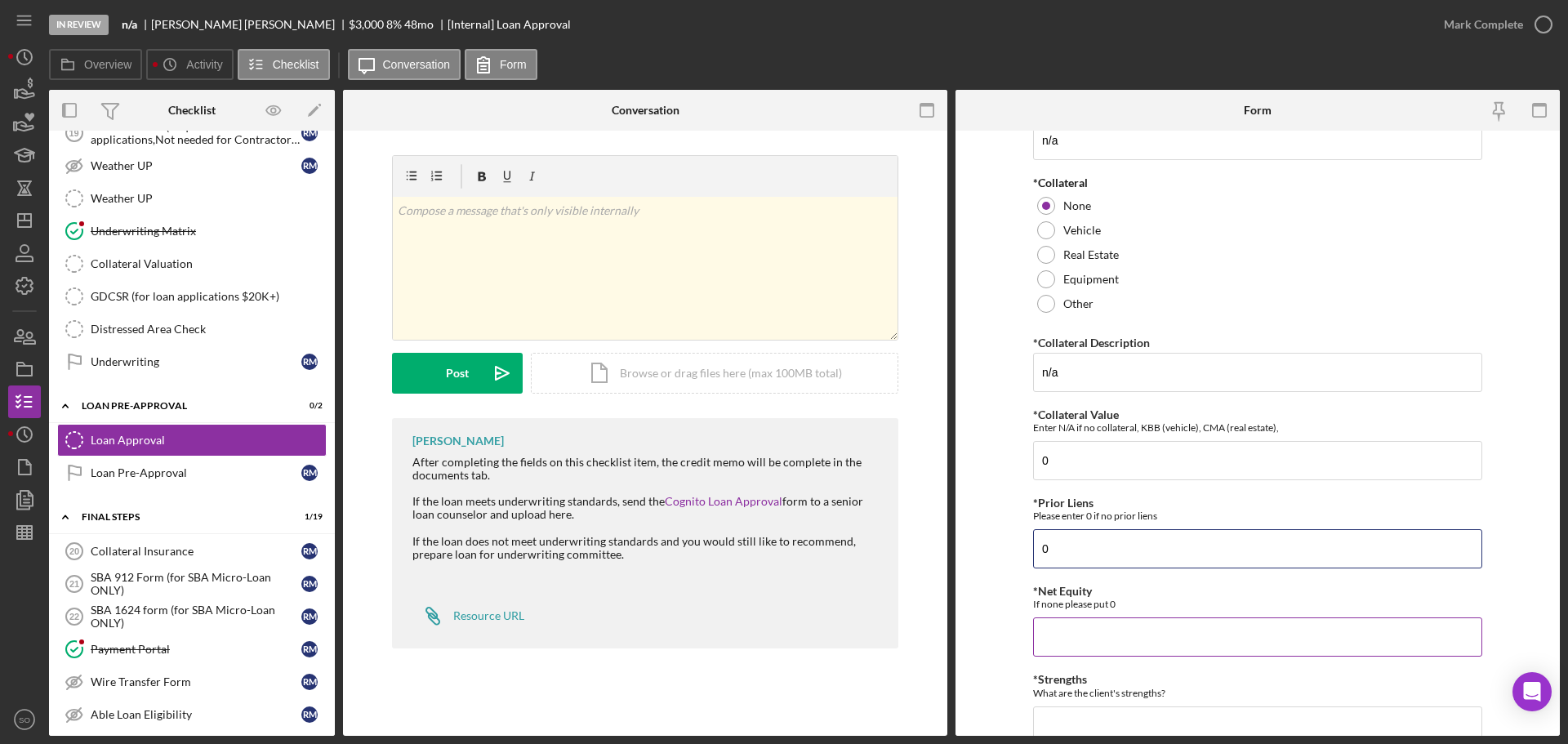
type input "0"
click at [1141, 622] on input "*Net Equity" at bounding box center [1257, 637] width 449 height 39
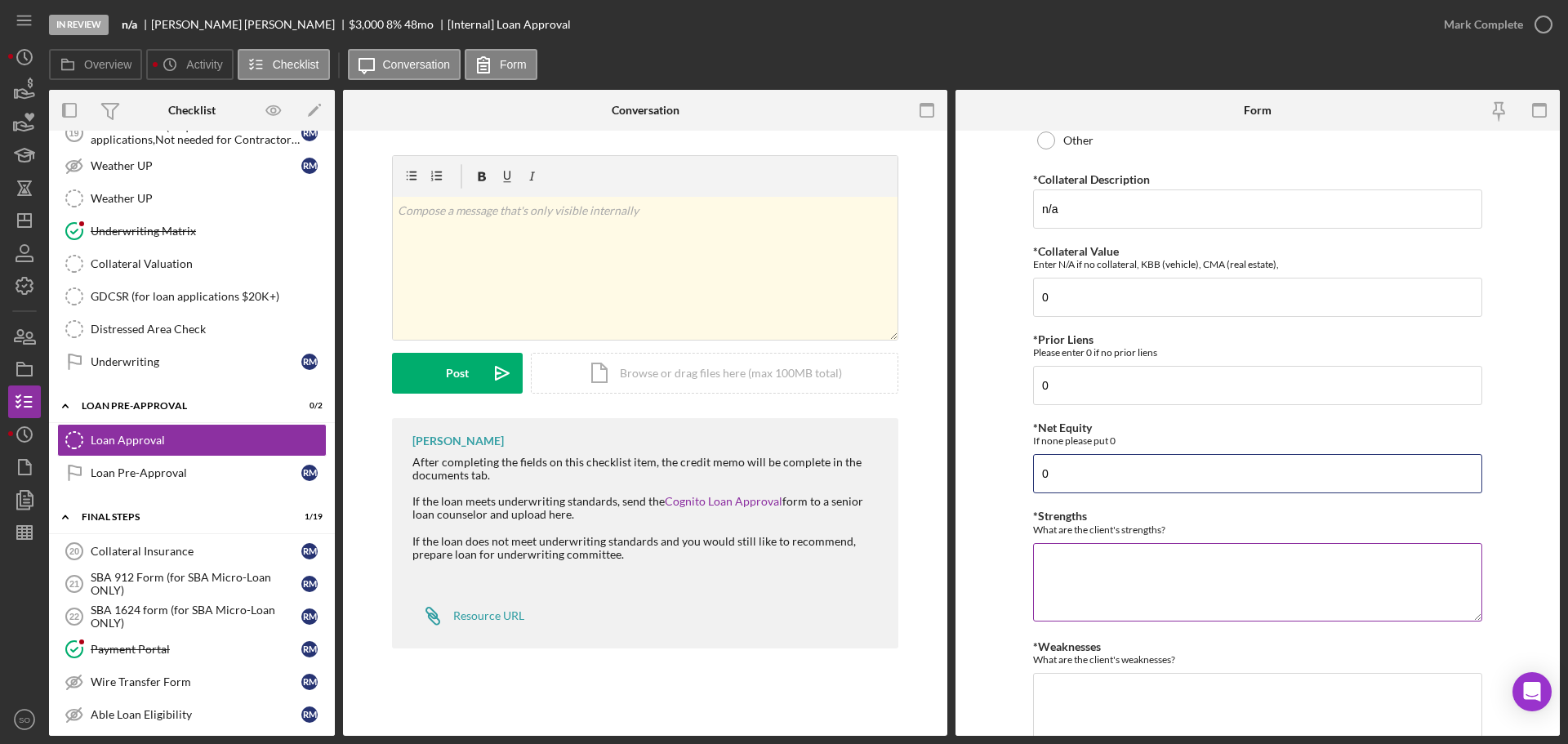
type input "0"
click at [1119, 600] on textarea "*Strengths" at bounding box center [1257, 582] width 449 height 79
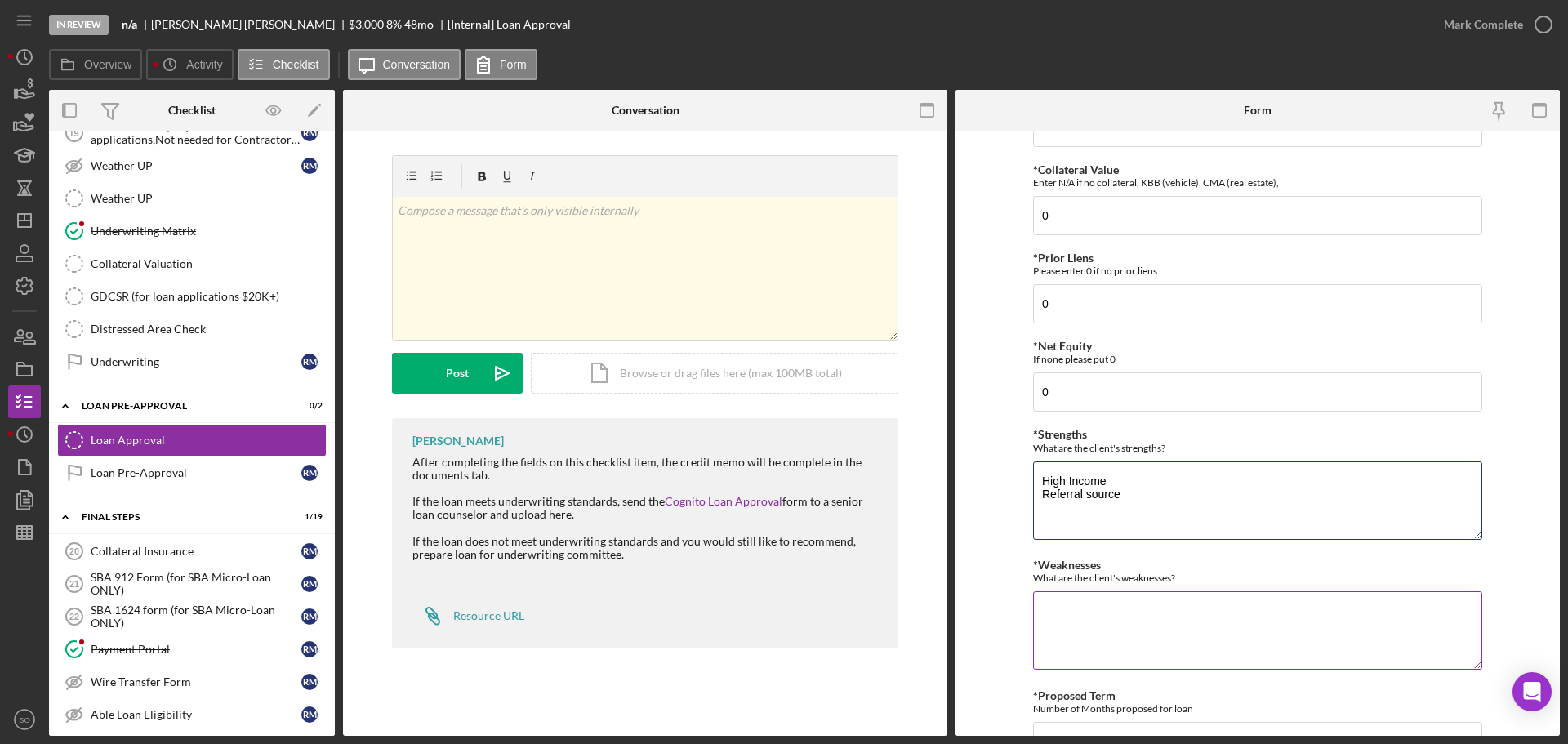
type textarea "High Income Referral source"
click at [1105, 632] on textarea "*Weaknesses" at bounding box center [1257, 630] width 449 height 79
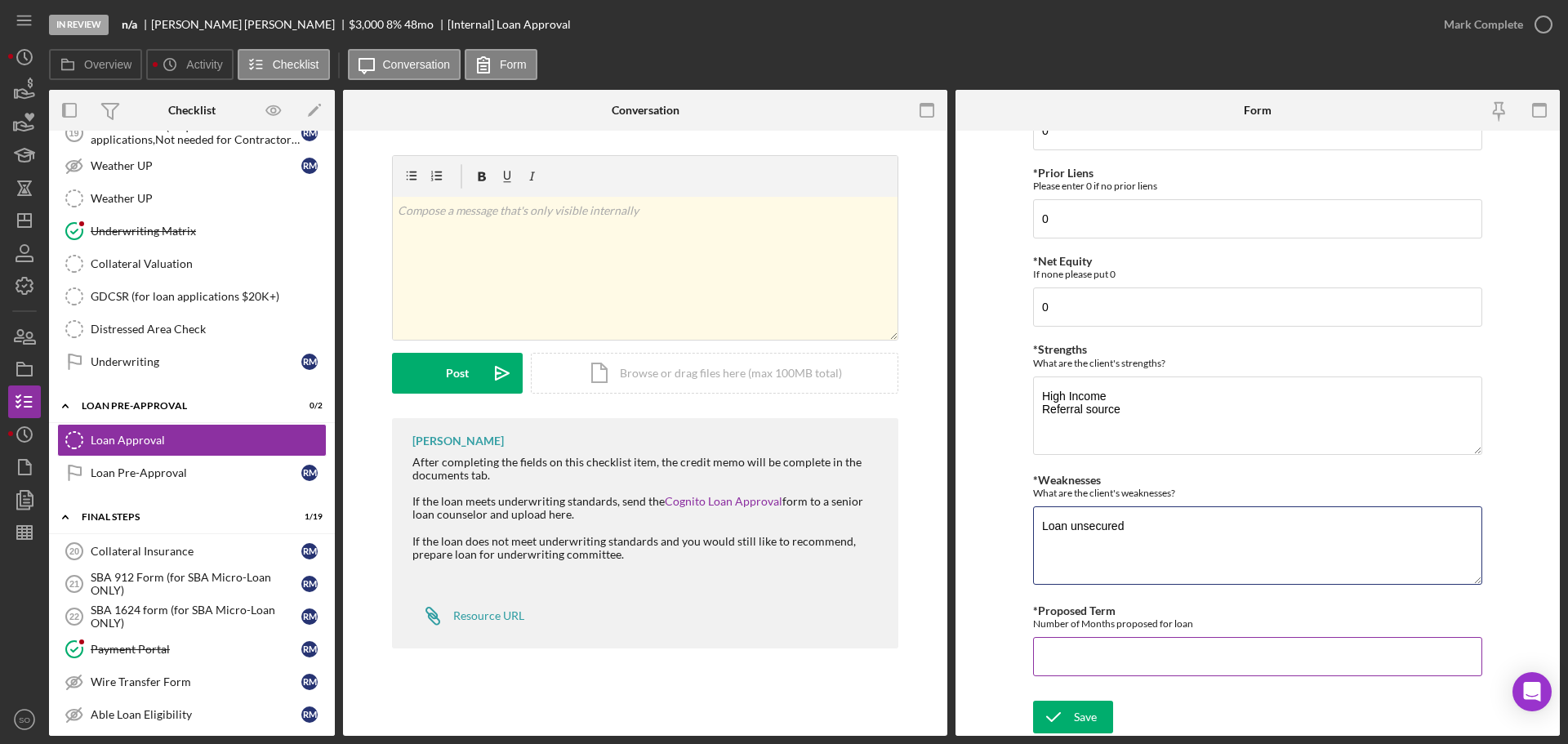
type textarea "Loan unsecured"
click at [1108, 639] on input "*Proposed Term" at bounding box center [1257, 656] width 449 height 39
type input "36"
click at [1079, 709] on div "Save" at bounding box center [1085, 717] width 22 height 33
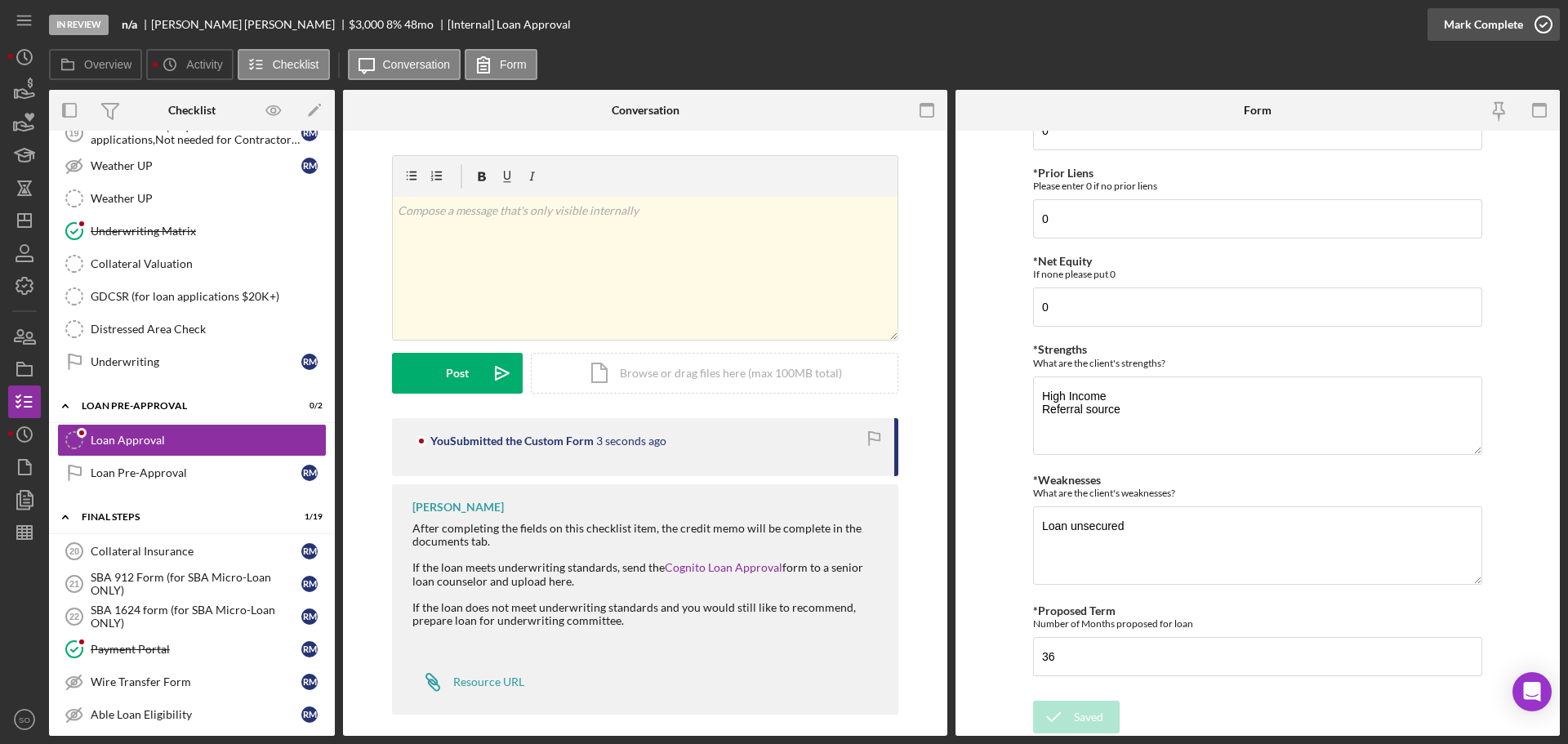
click at [1461, 22] on div "Mark Complete" at bounding box center [1484, 24] width 80 height 33
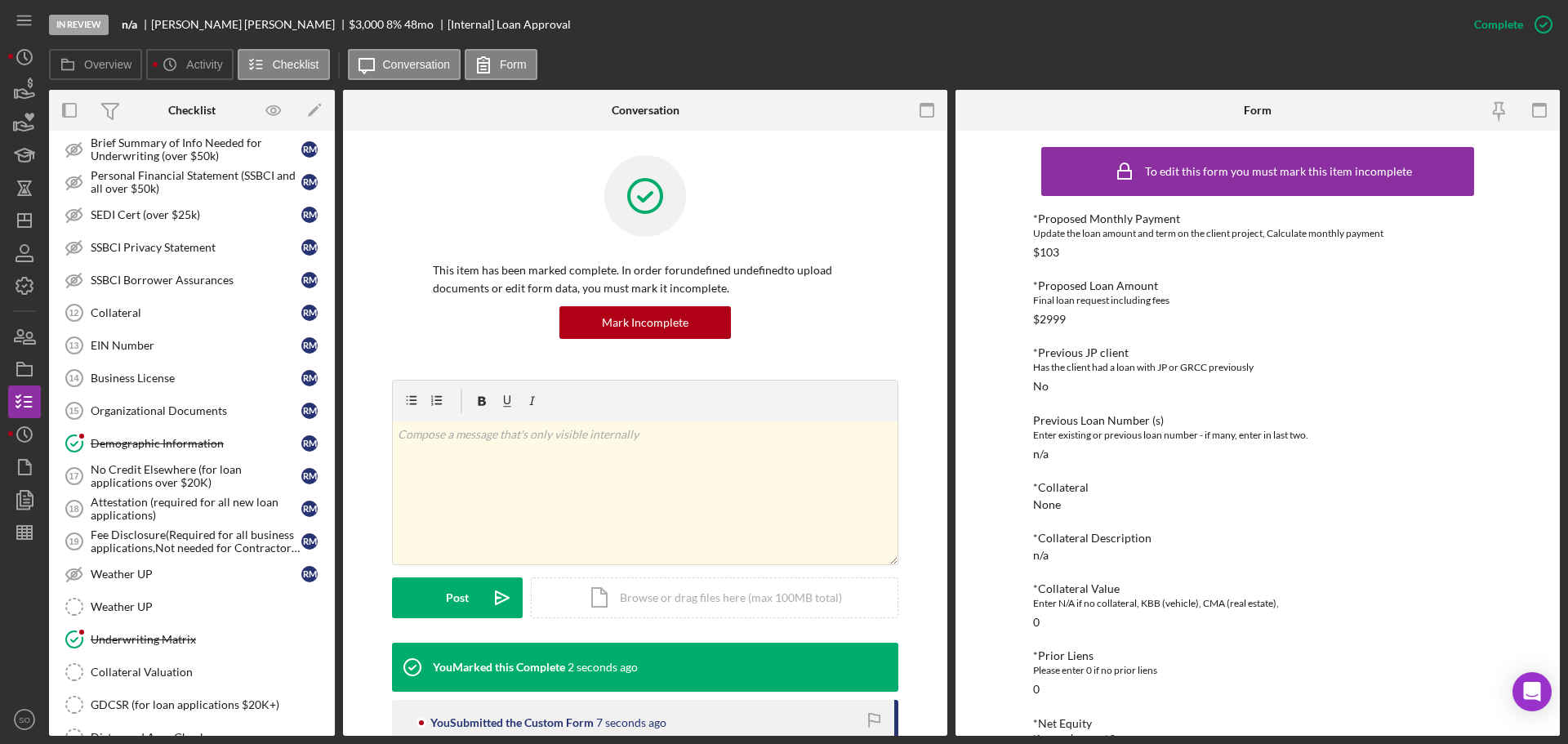
scroll to position [817, 0]
